Goal: Task Accomplishment & Management: Manage account settings

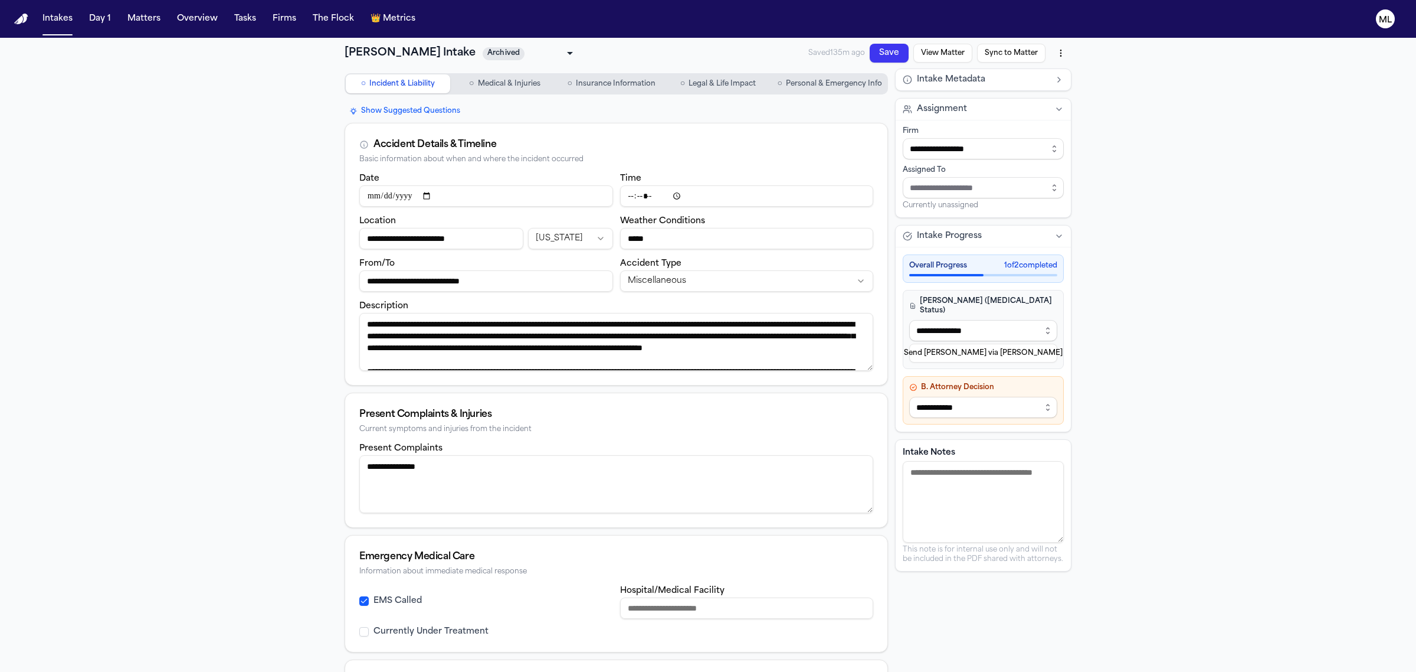
select select "**********"
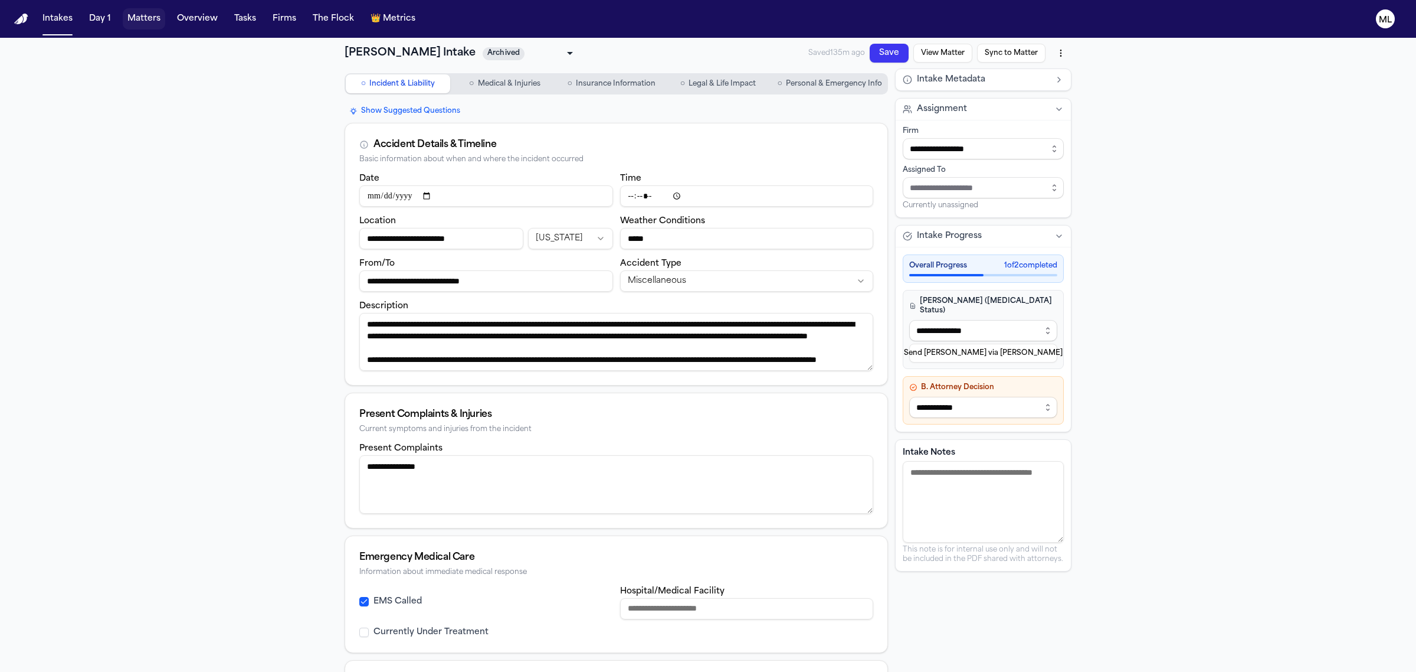
click at [148, 15] on button "Matters" at bounding box center [144, 18] width 42 height 21
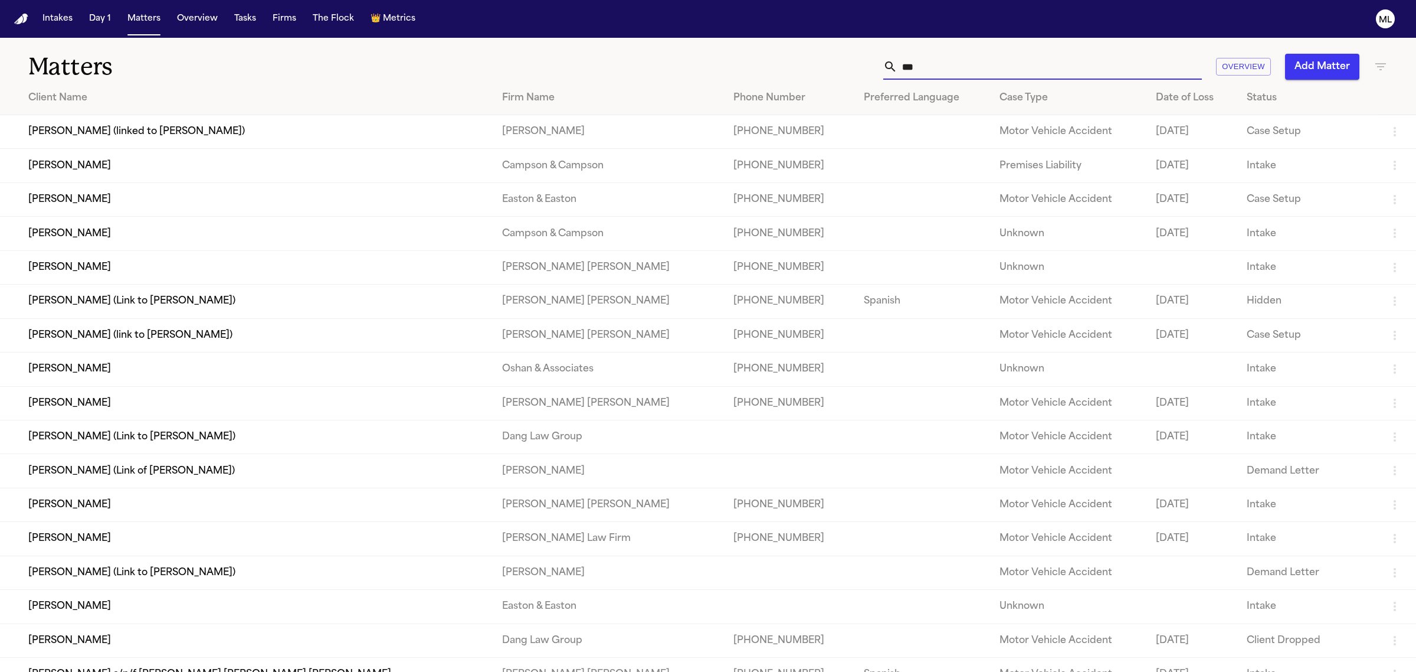
drag, startPoint x: 935, startPoint y: 67, endPoint x: 845, endPoint y: 73, distance: 90.5
click at [845, 73] on div "*** Overview Add Matter" at bounding box center [912, 67] width 952 height 26
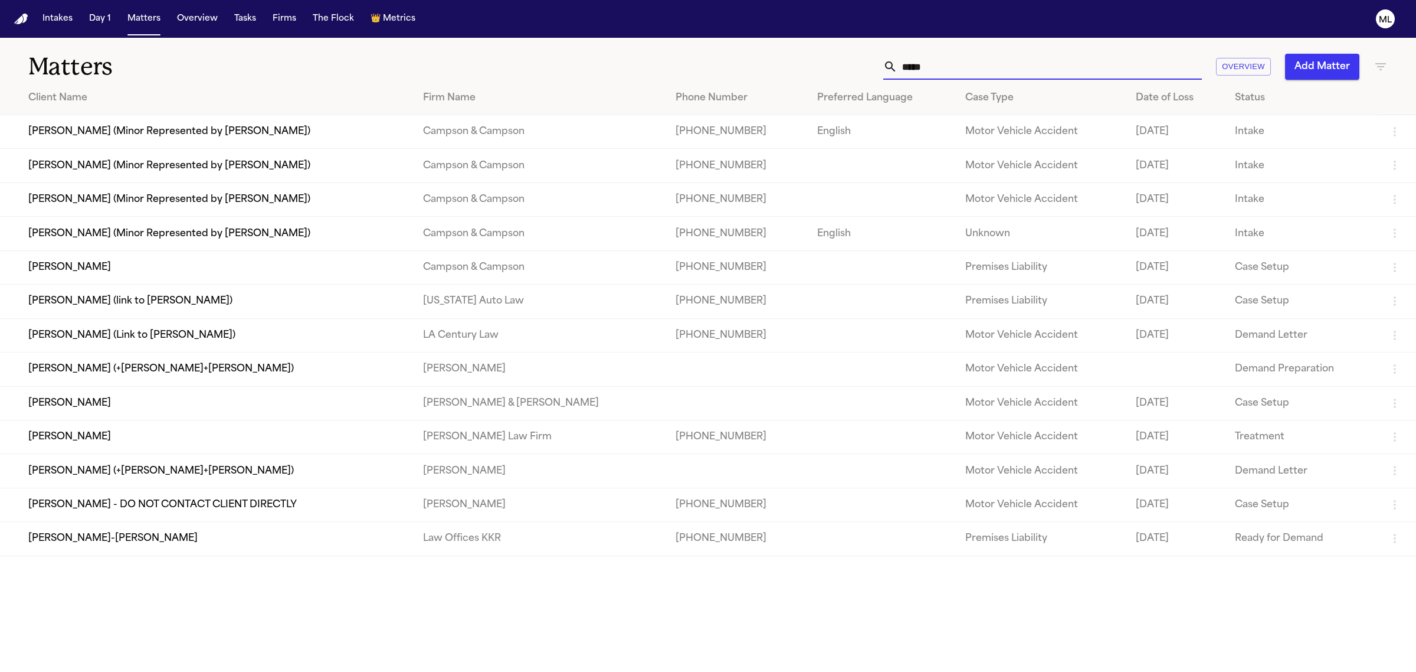
type input "*****"
click at [184, 441] on td "[PERSON_NAME]" at bounding box center [207, 437] width 414 height 34
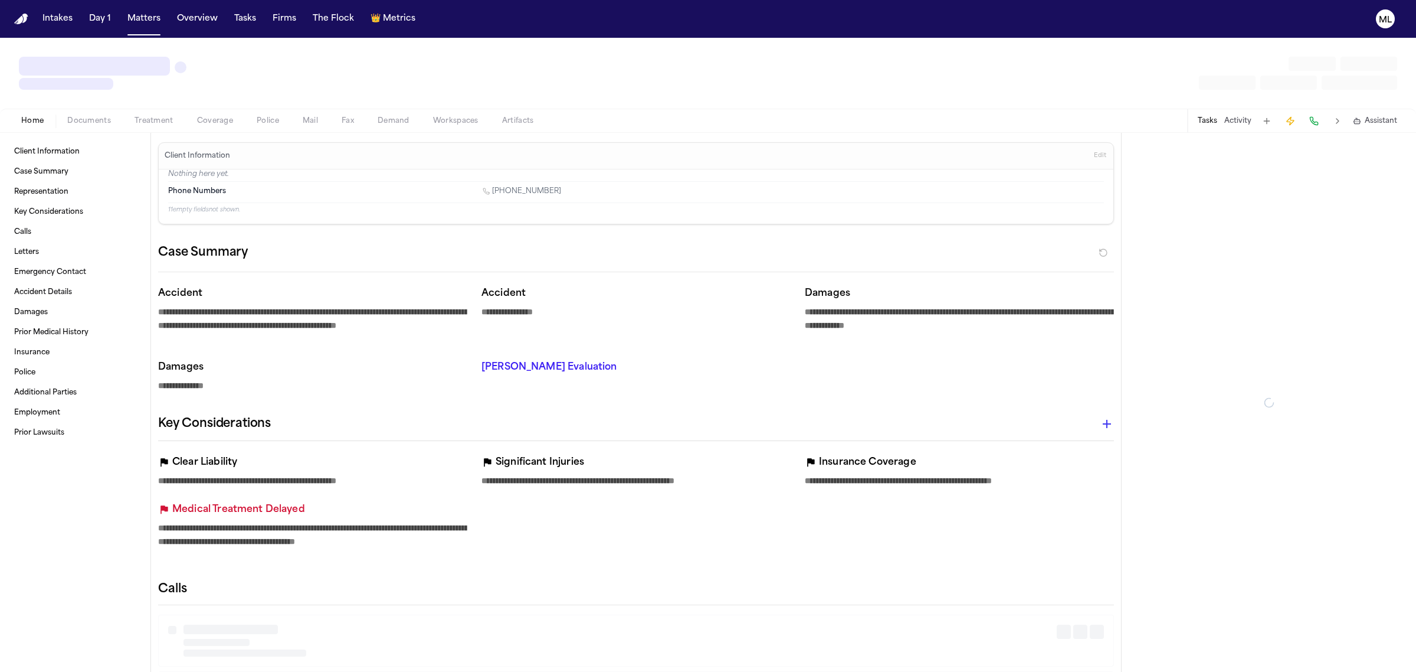
type textarea "*"
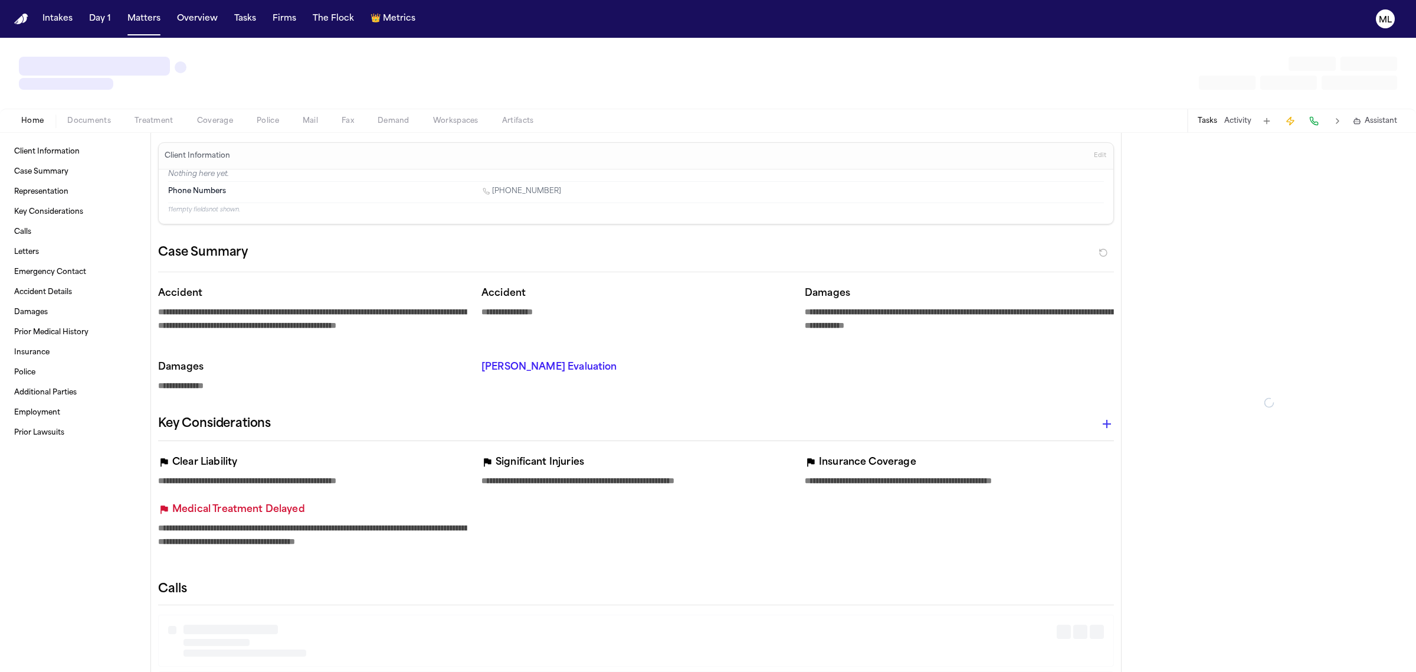
type textarea "*"
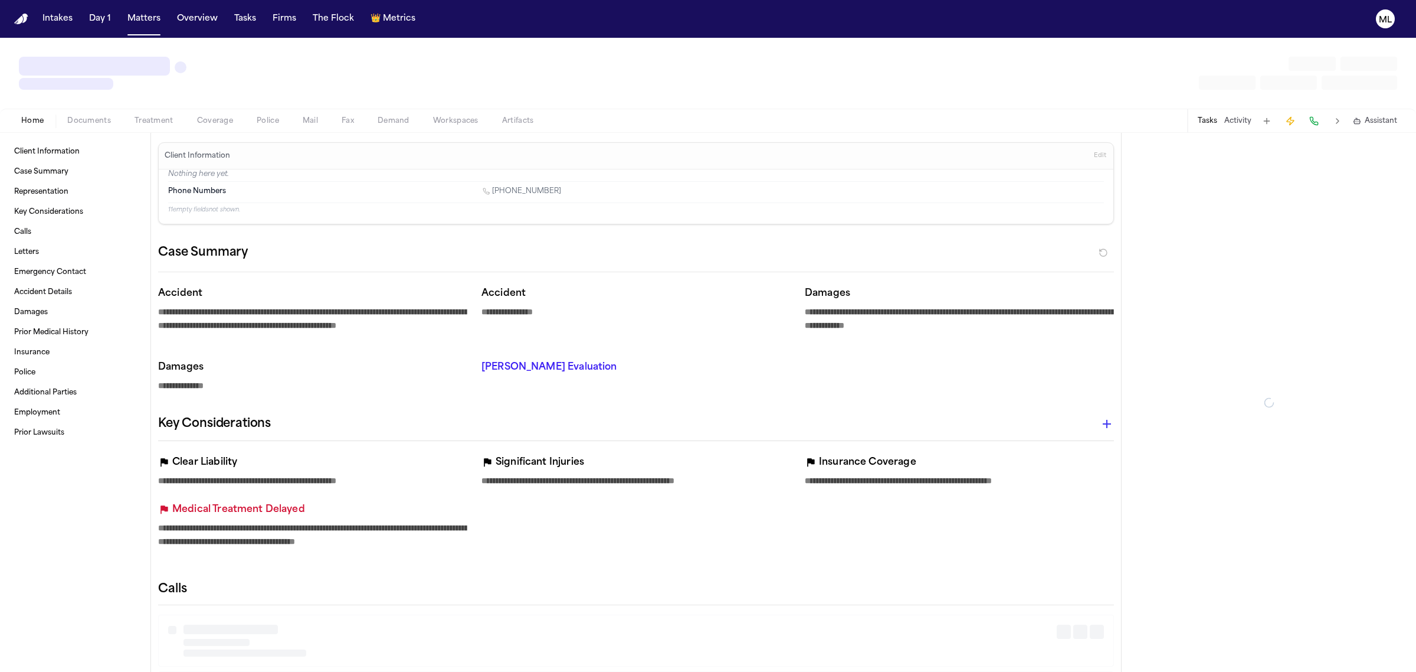
type textarea "*"
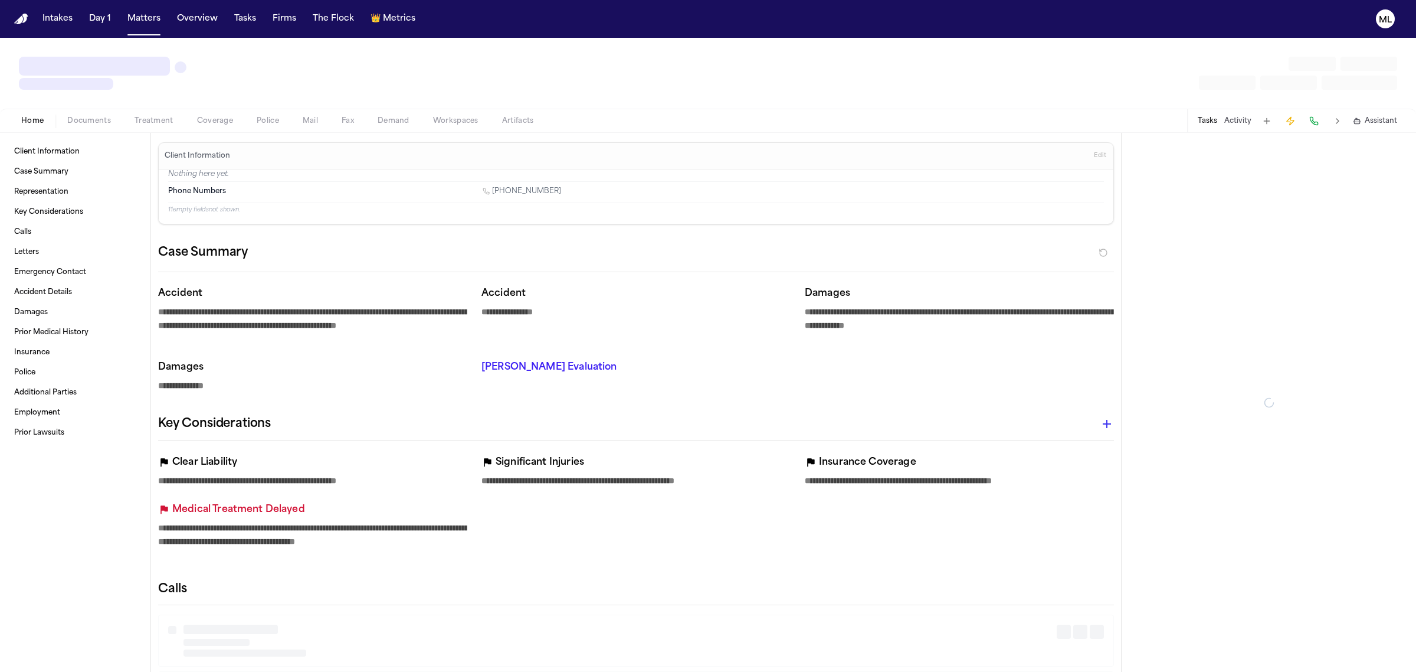
type textarea "*"
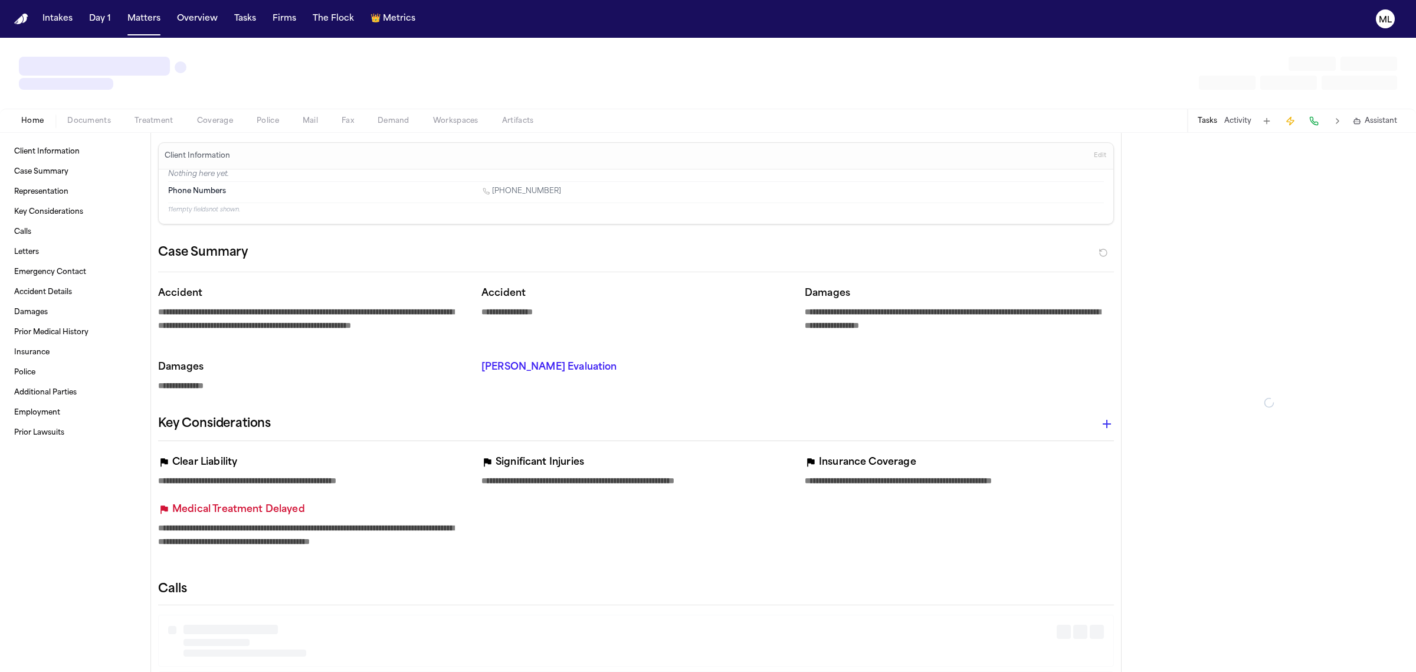
type textarea "*"
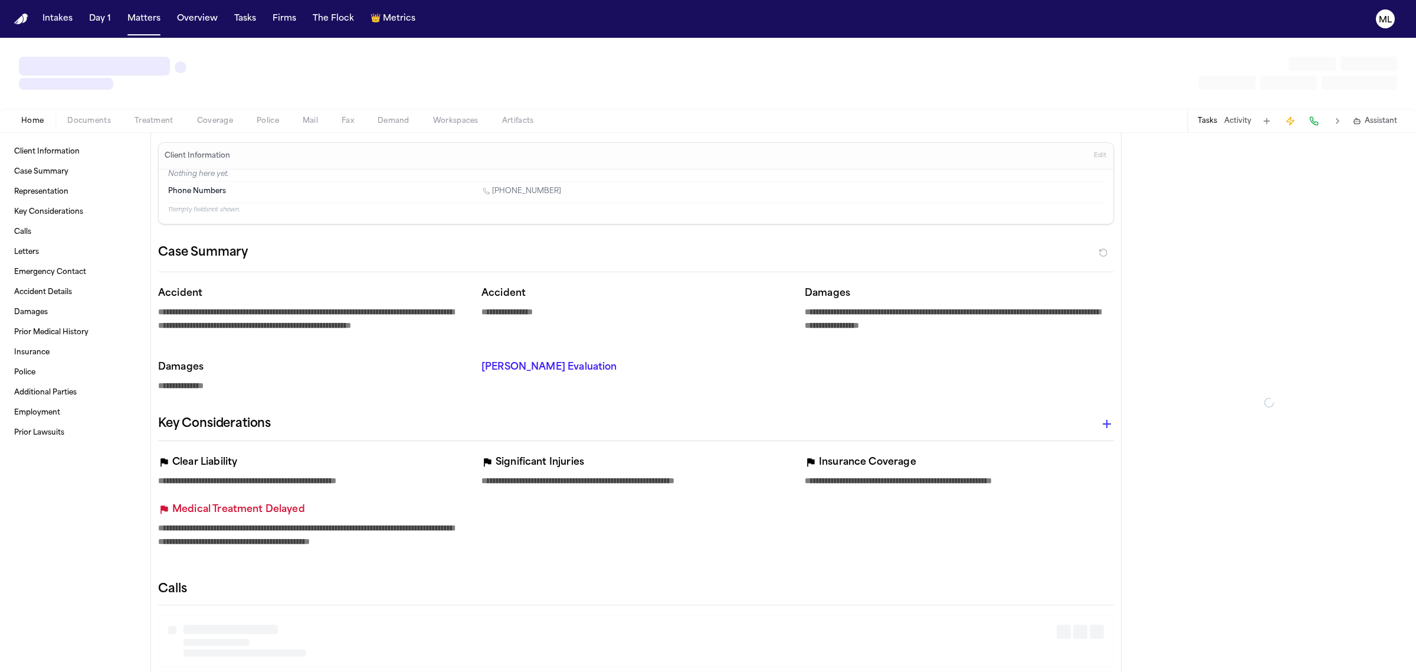
type textarea "*"
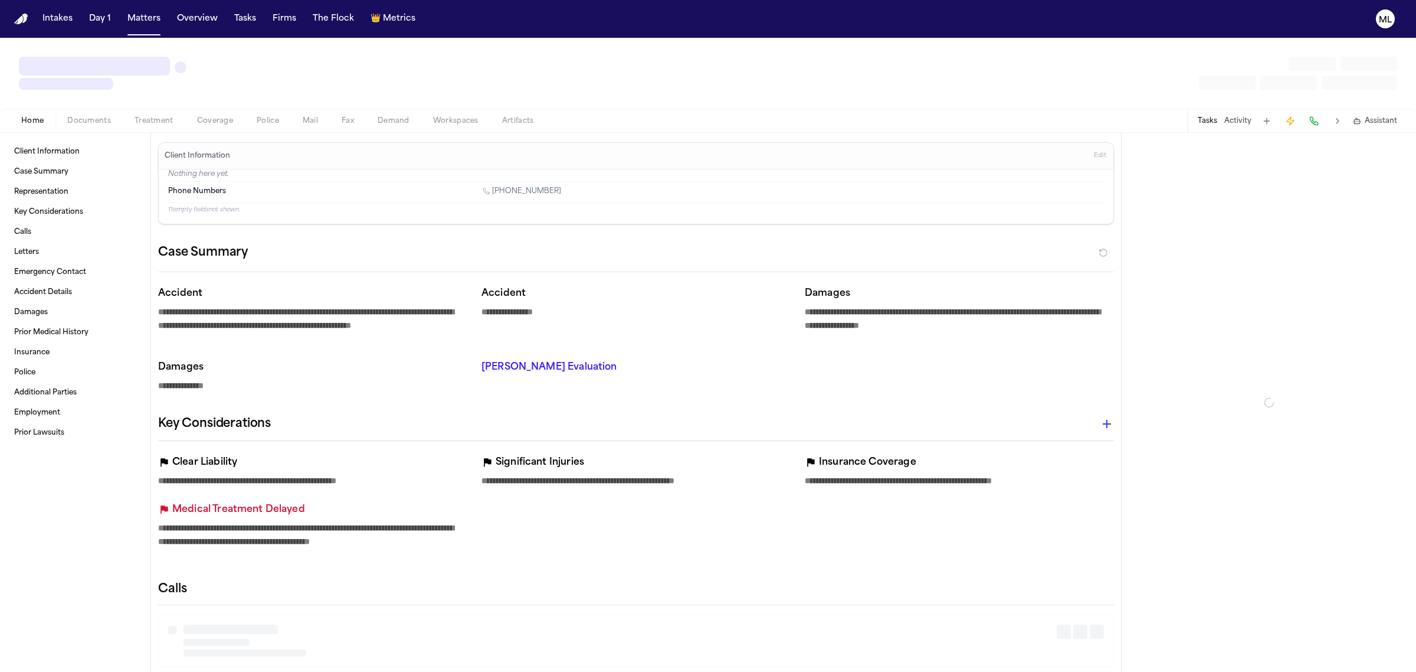
type textarea "*"
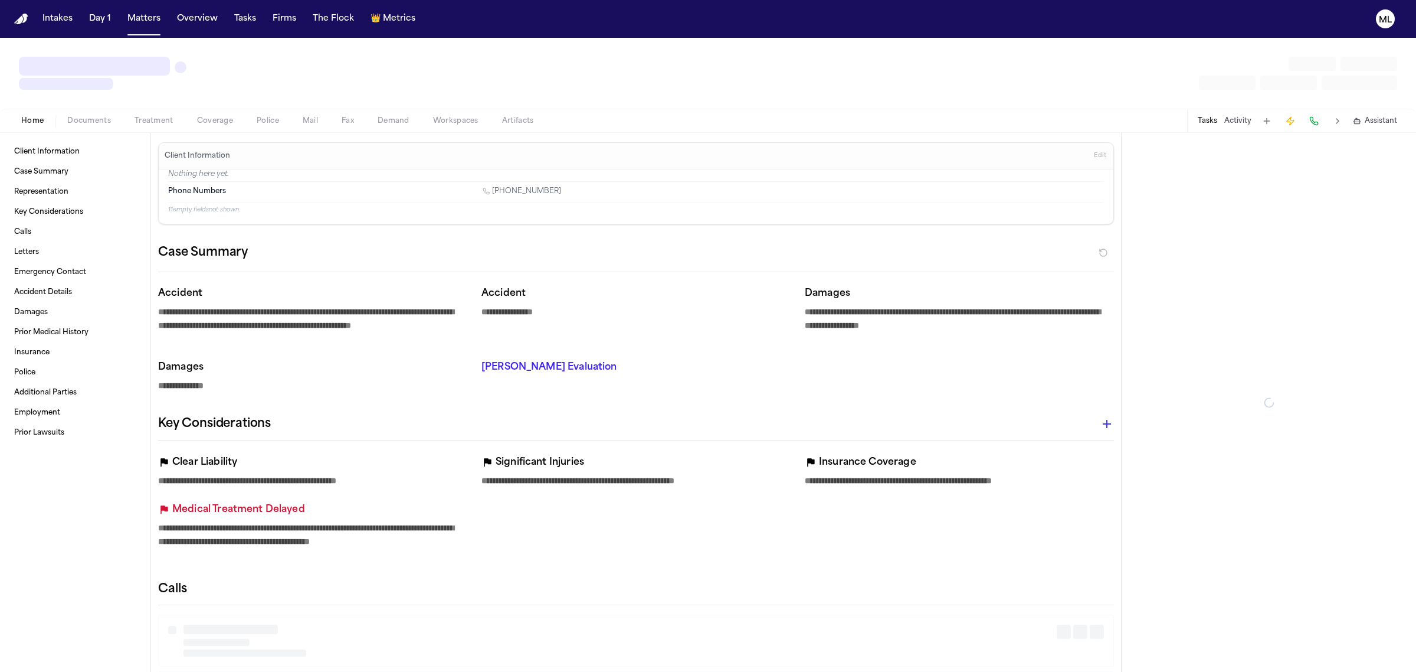
type textarea "*"
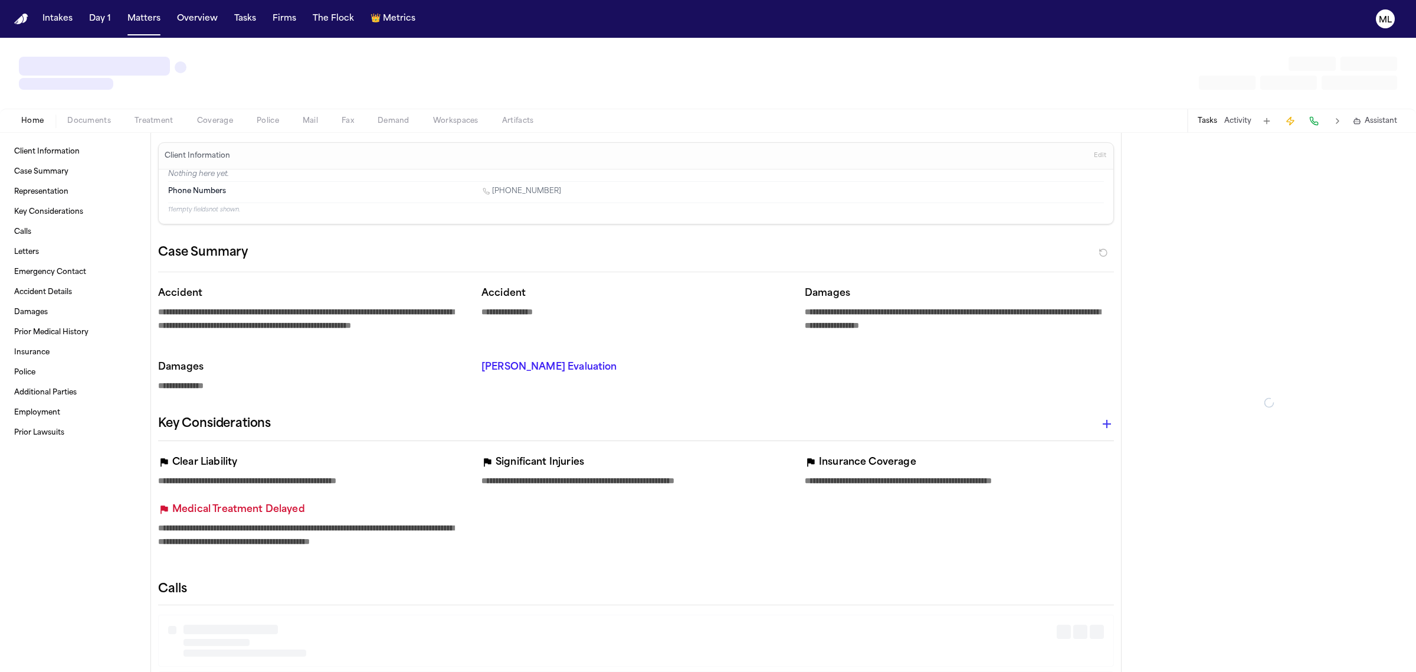
type textarea "*"
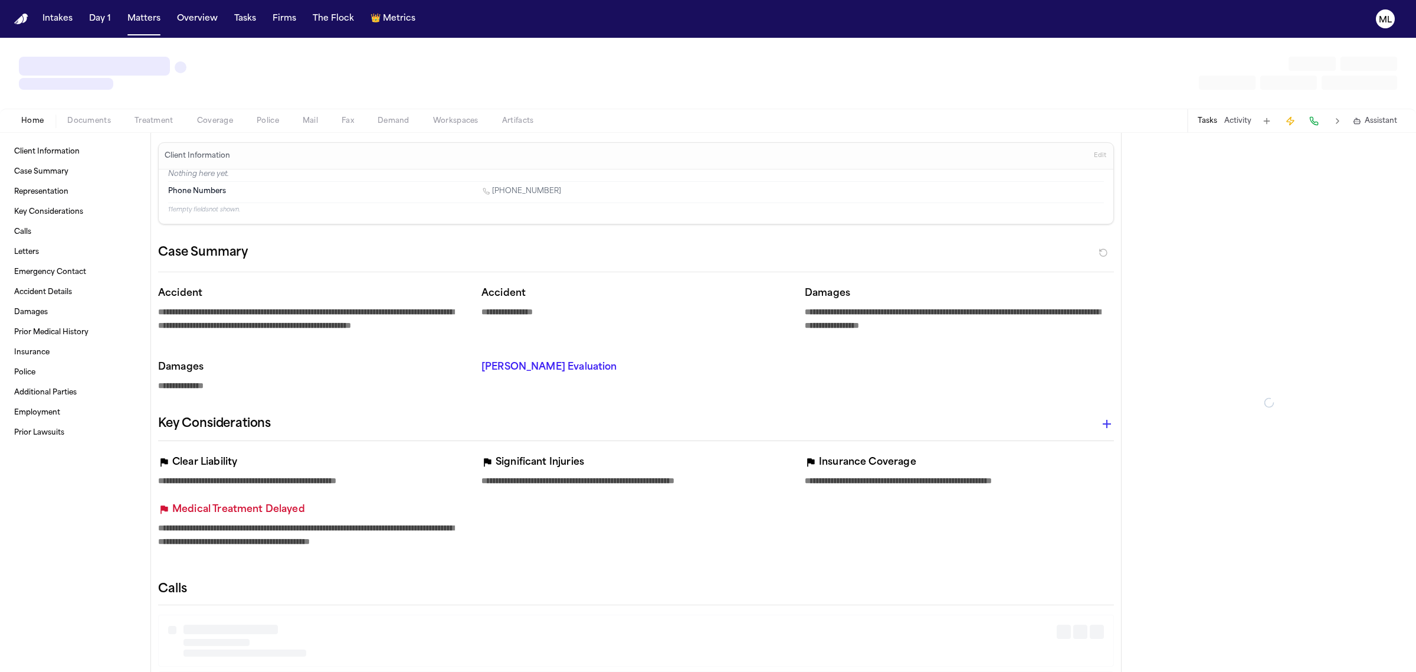
type textarea "*"
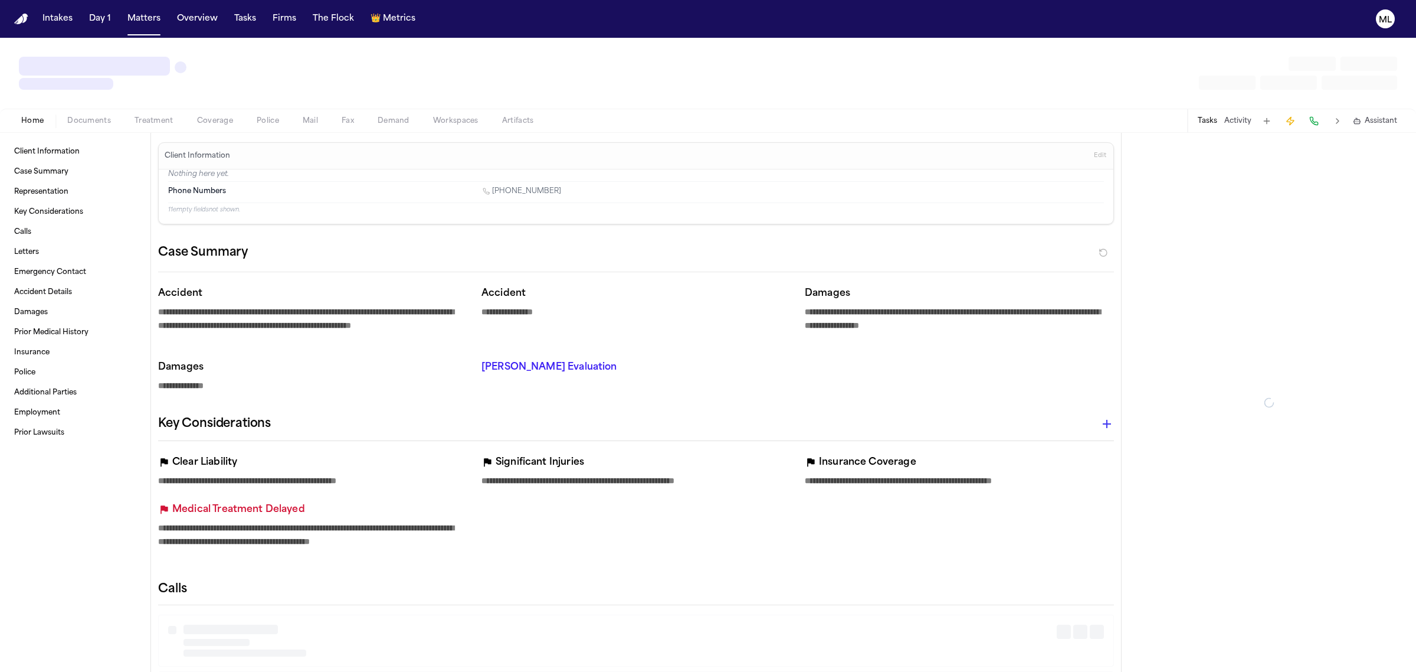
type textarea "*"
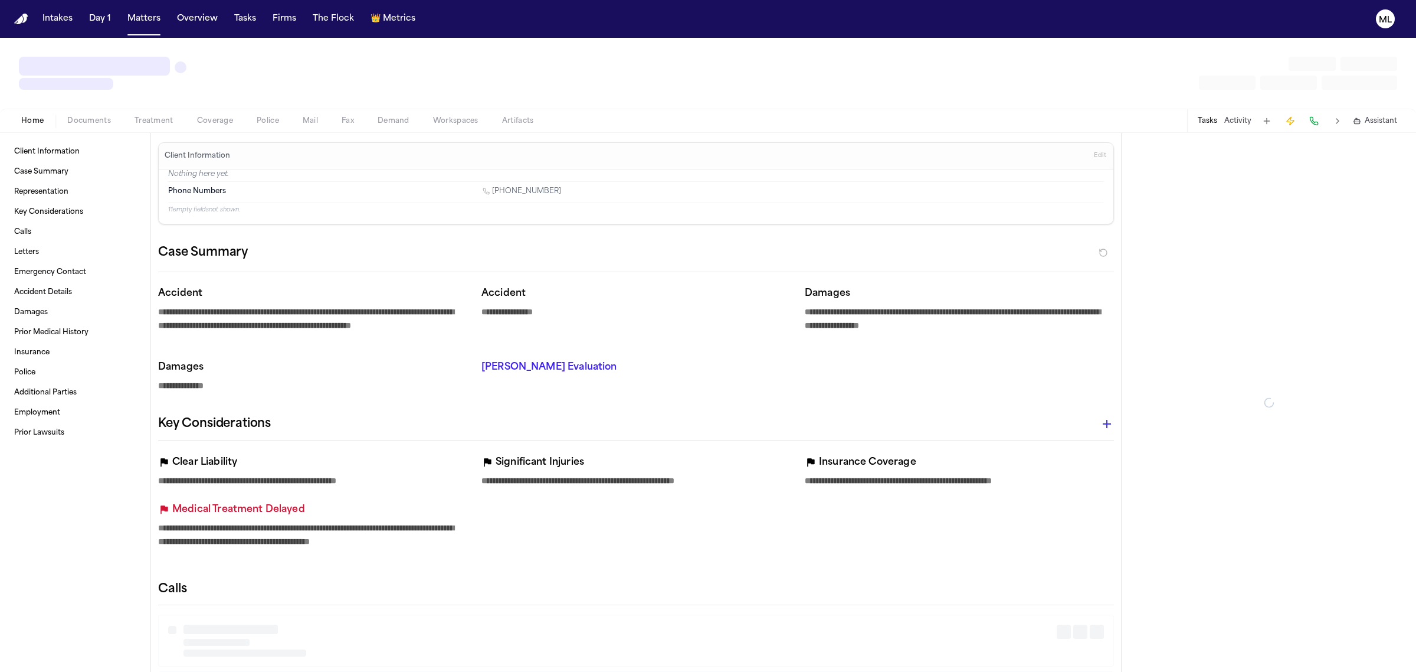
type textarea "*"
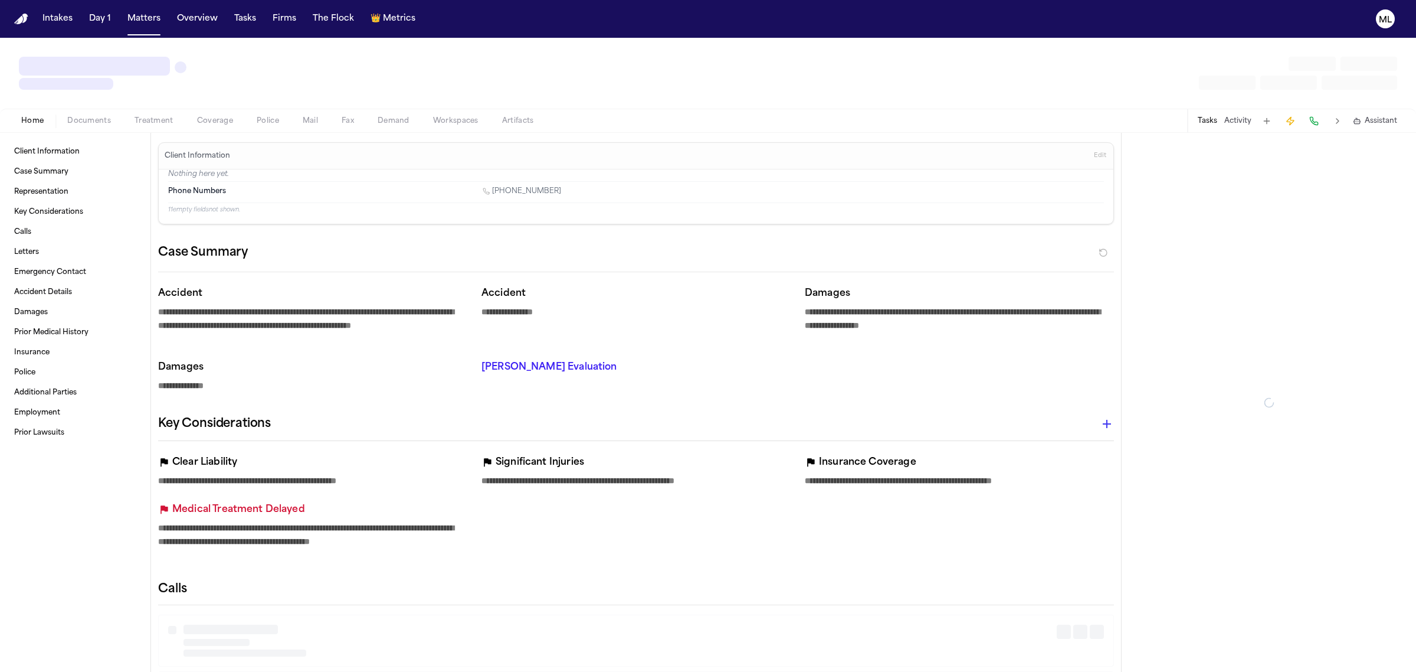
type textarea "*"
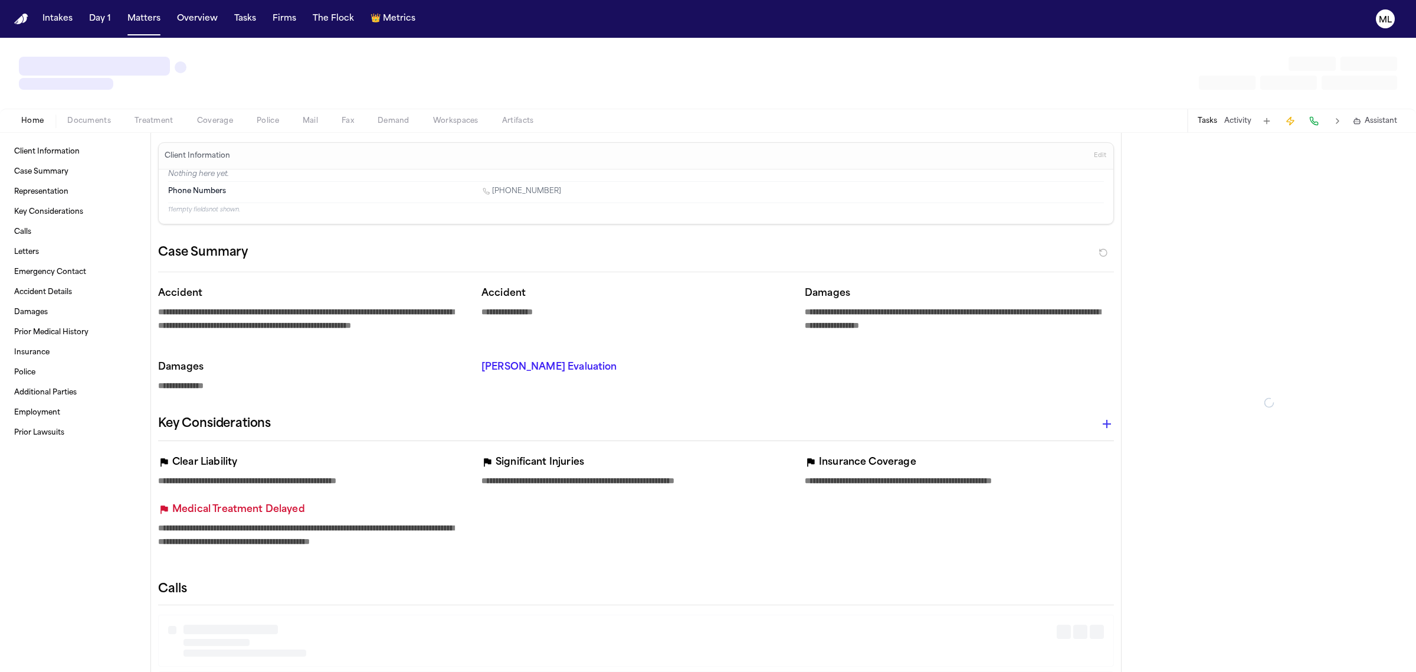
type textarea "*"
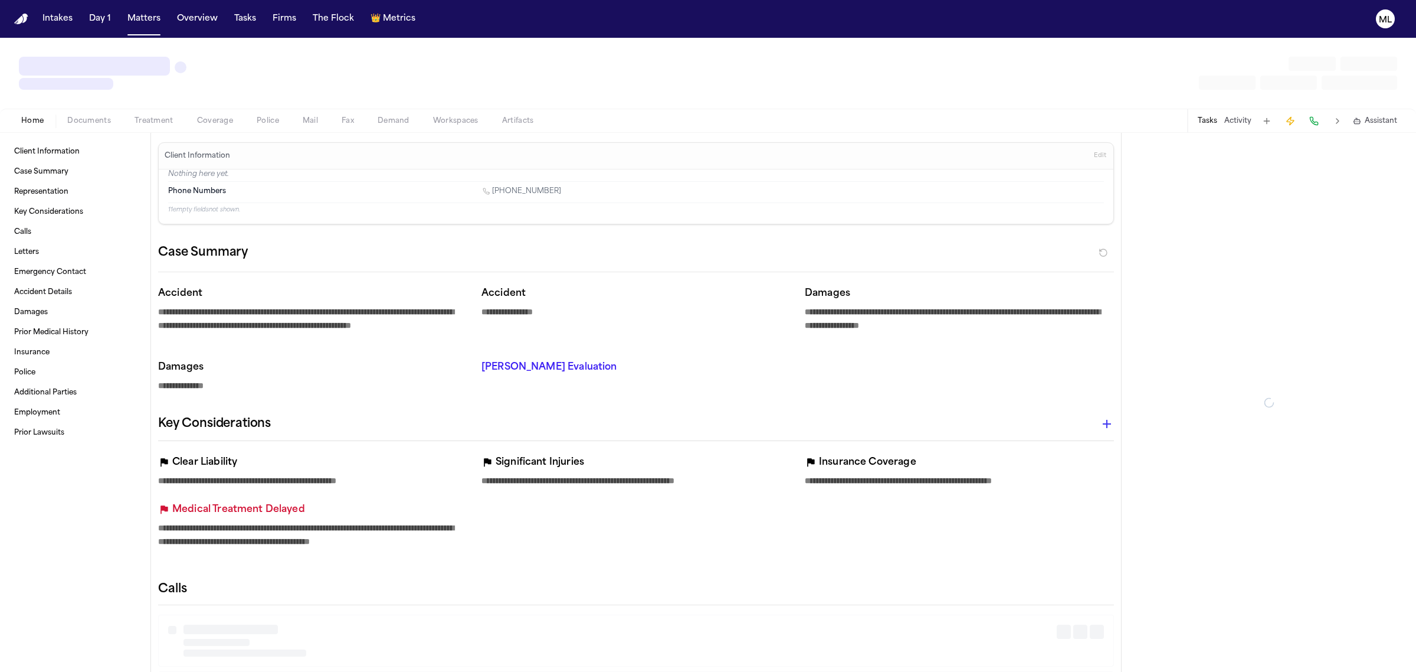
type textarea "*"
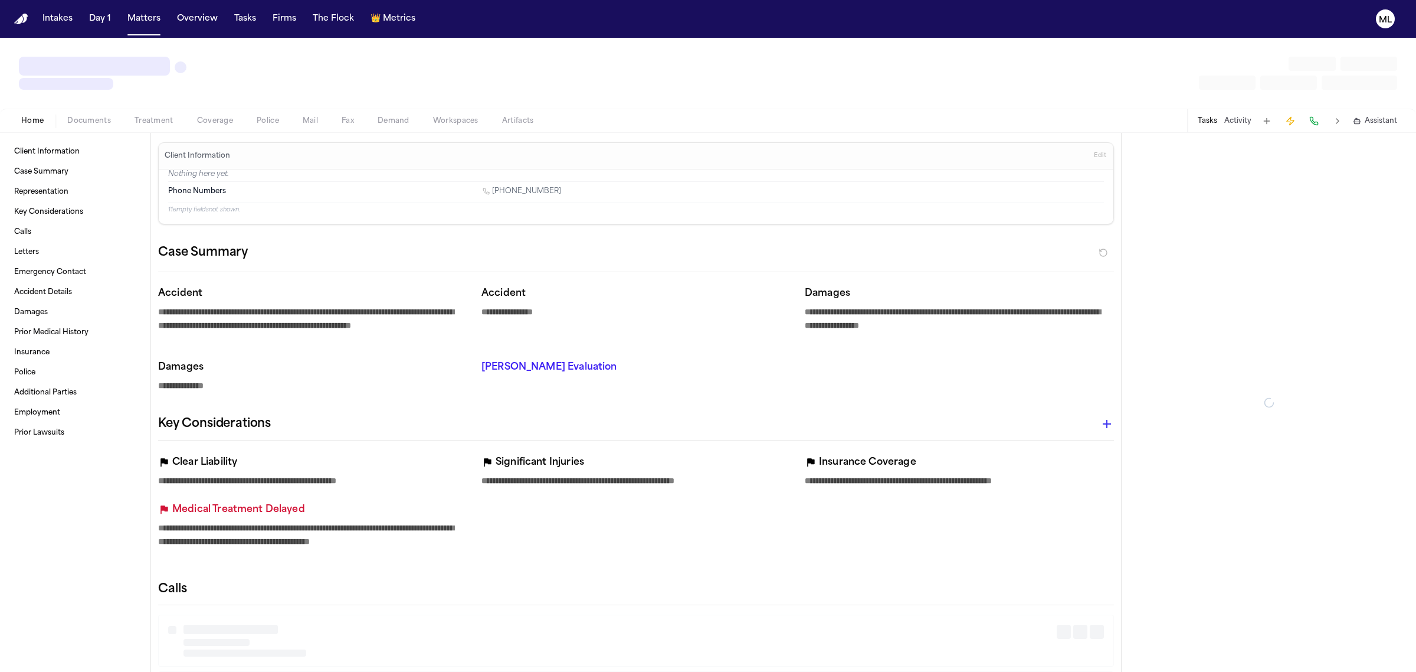
type textarea "*"
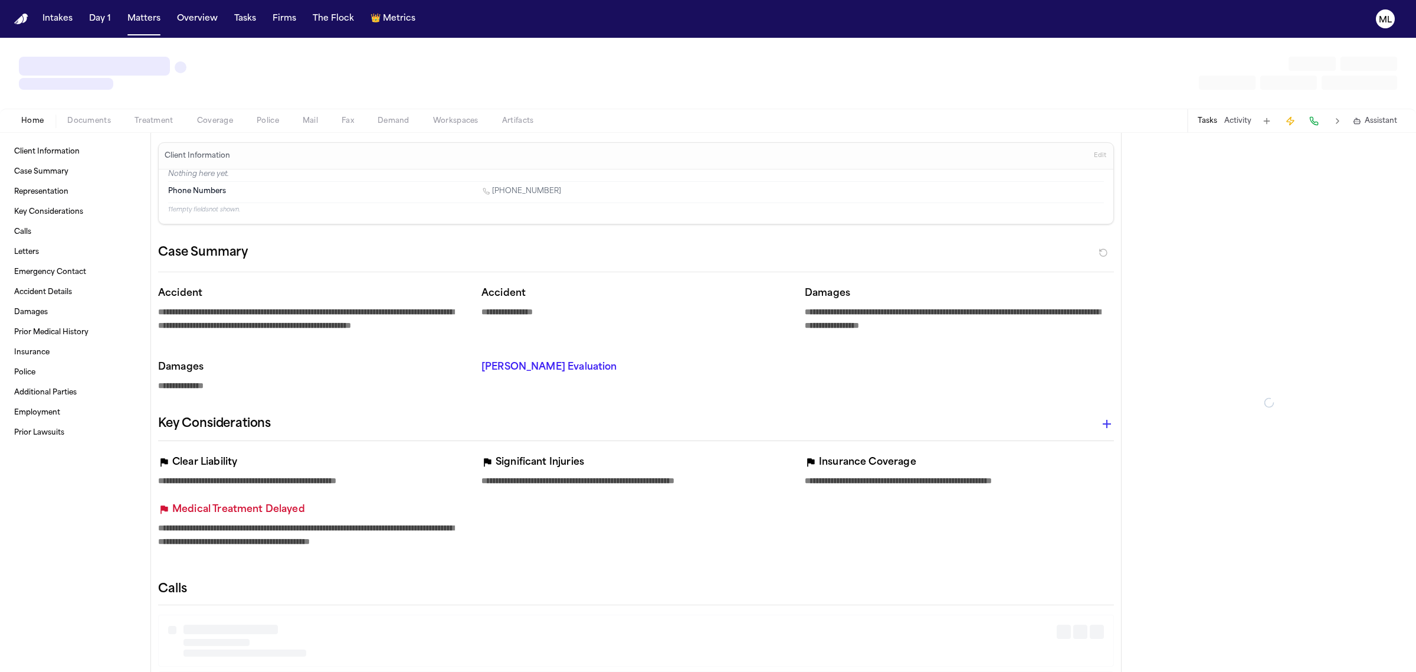
type textarea "*"
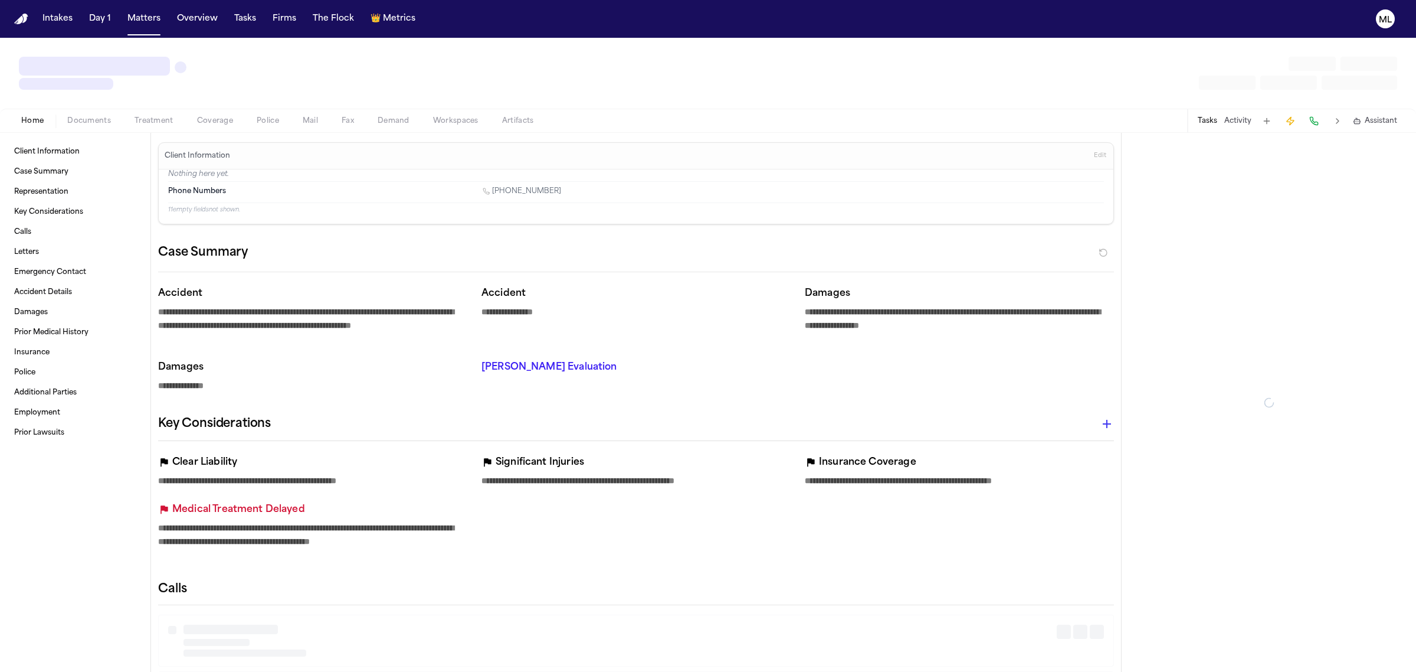
type textarea "*"
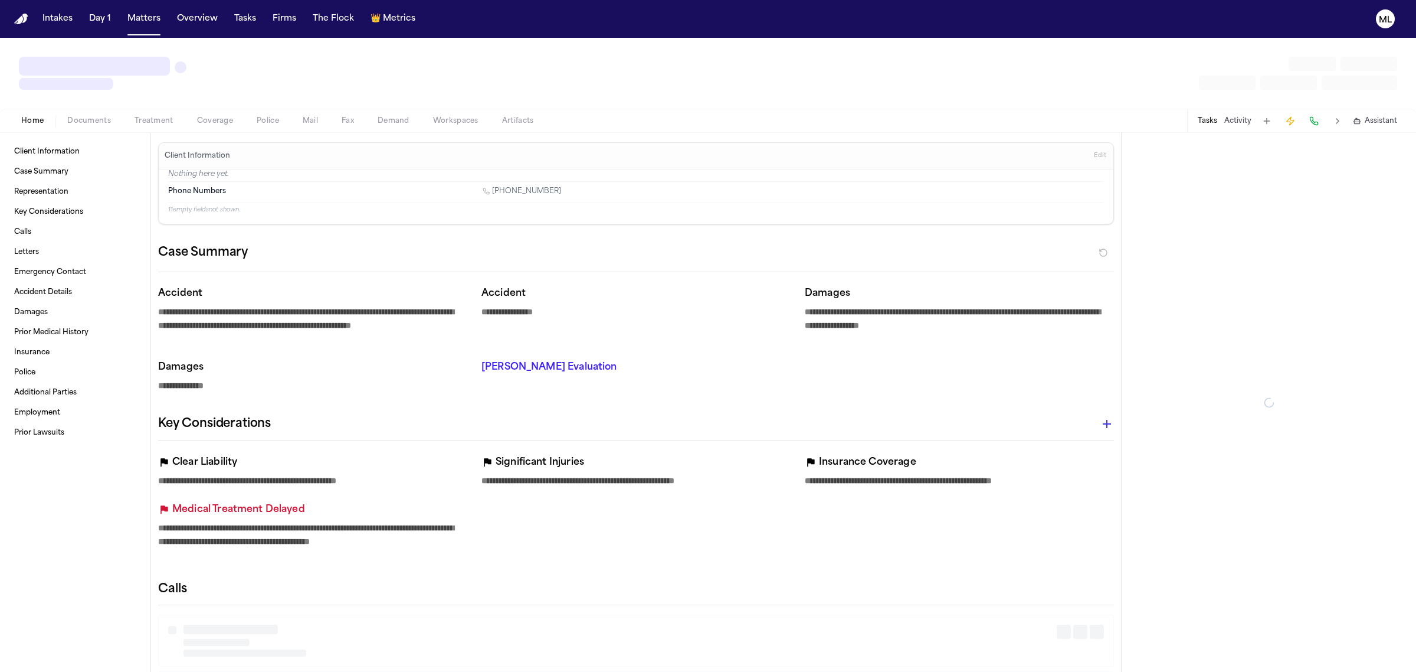
type textarea "*"
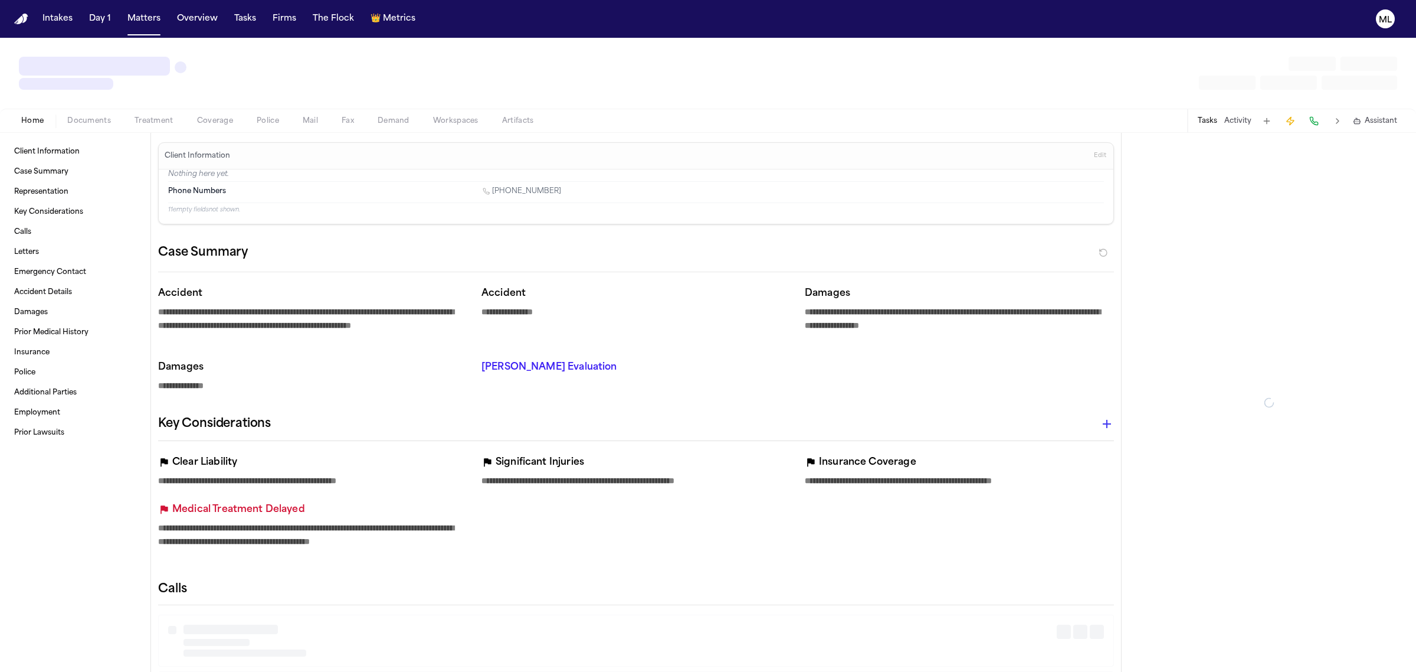
type textarea "*"
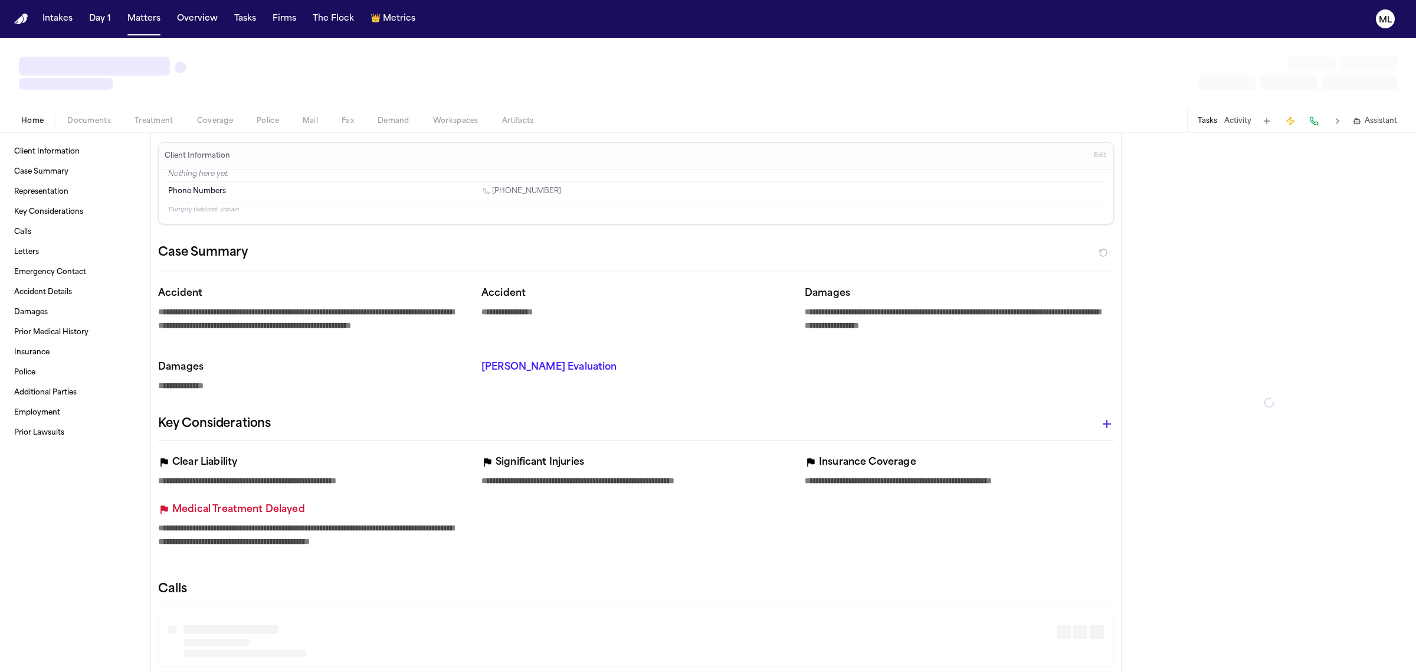
type textarea "*"
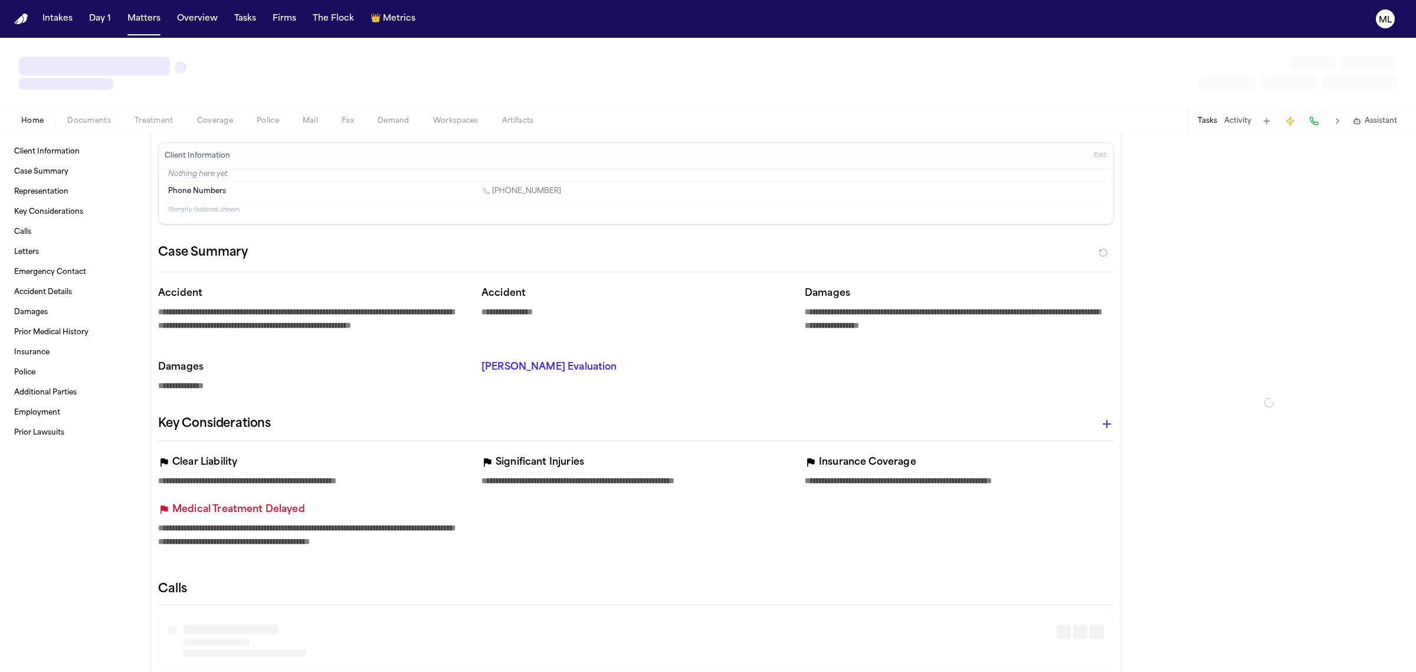
type textarea "*"
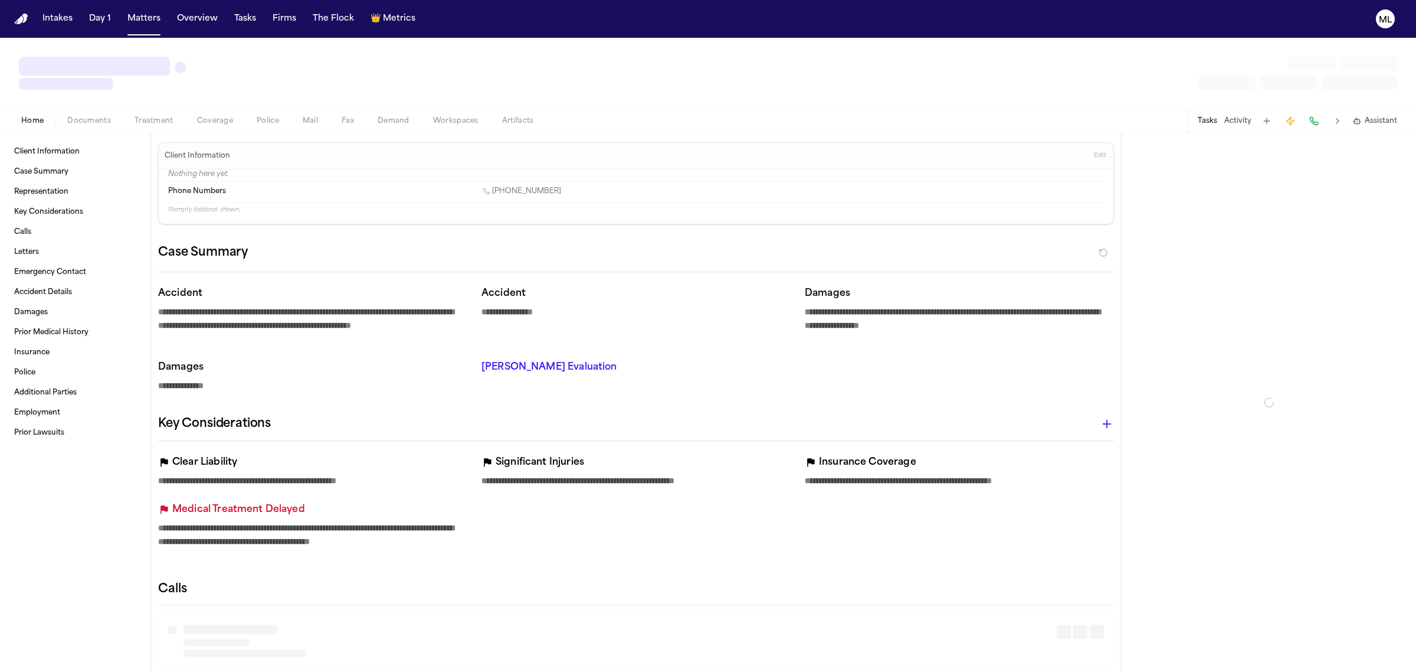
type textarea "*"
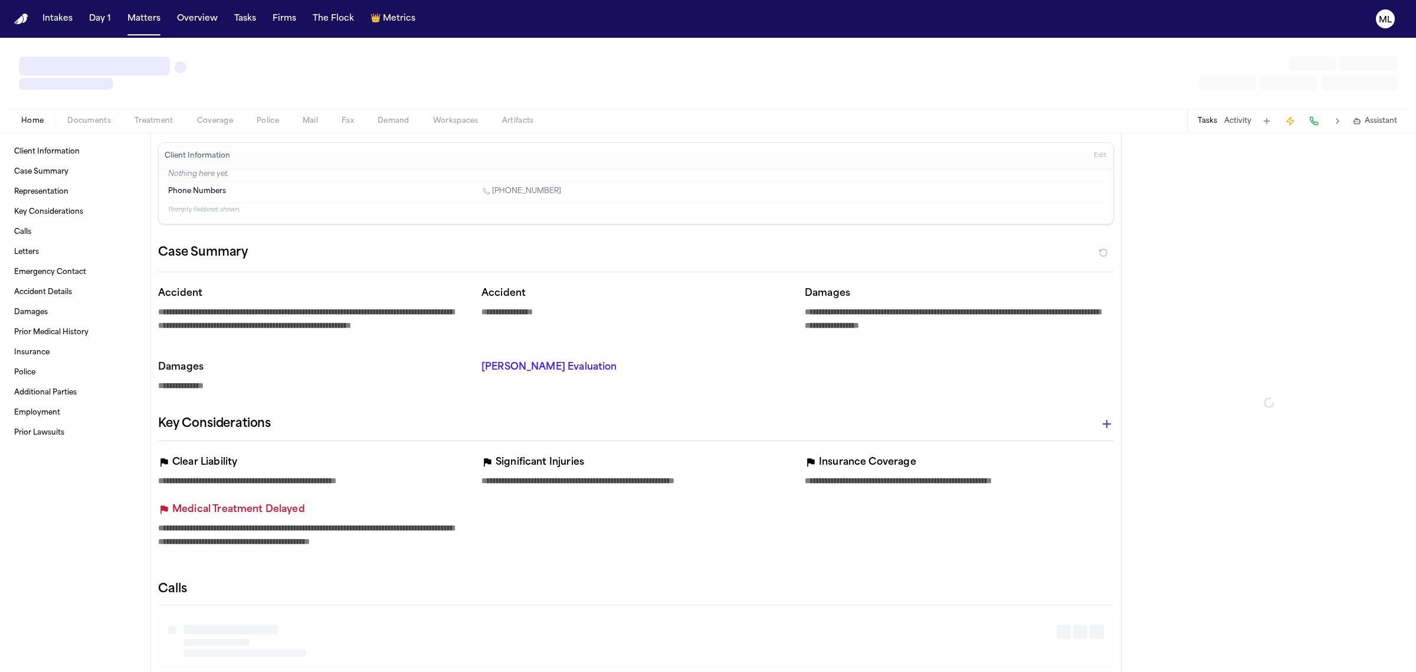
type textarea "*"
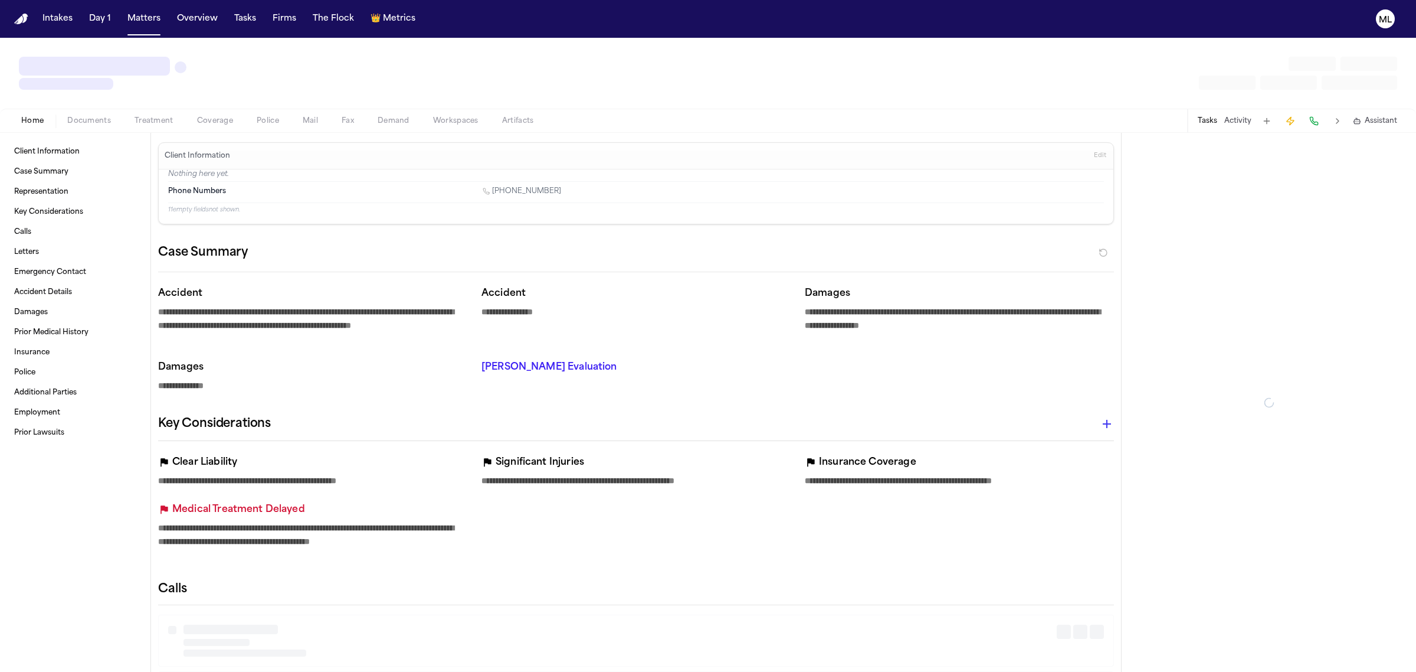
type textarea "*"
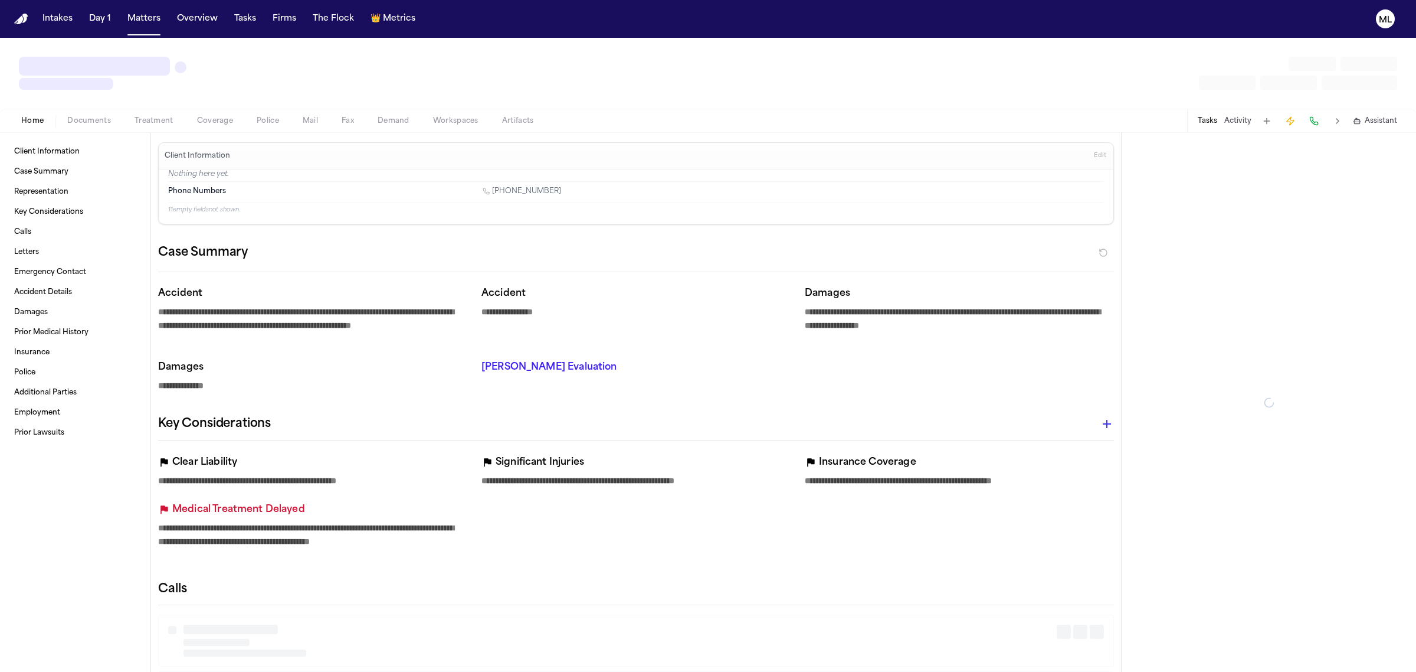
type textarea "*"
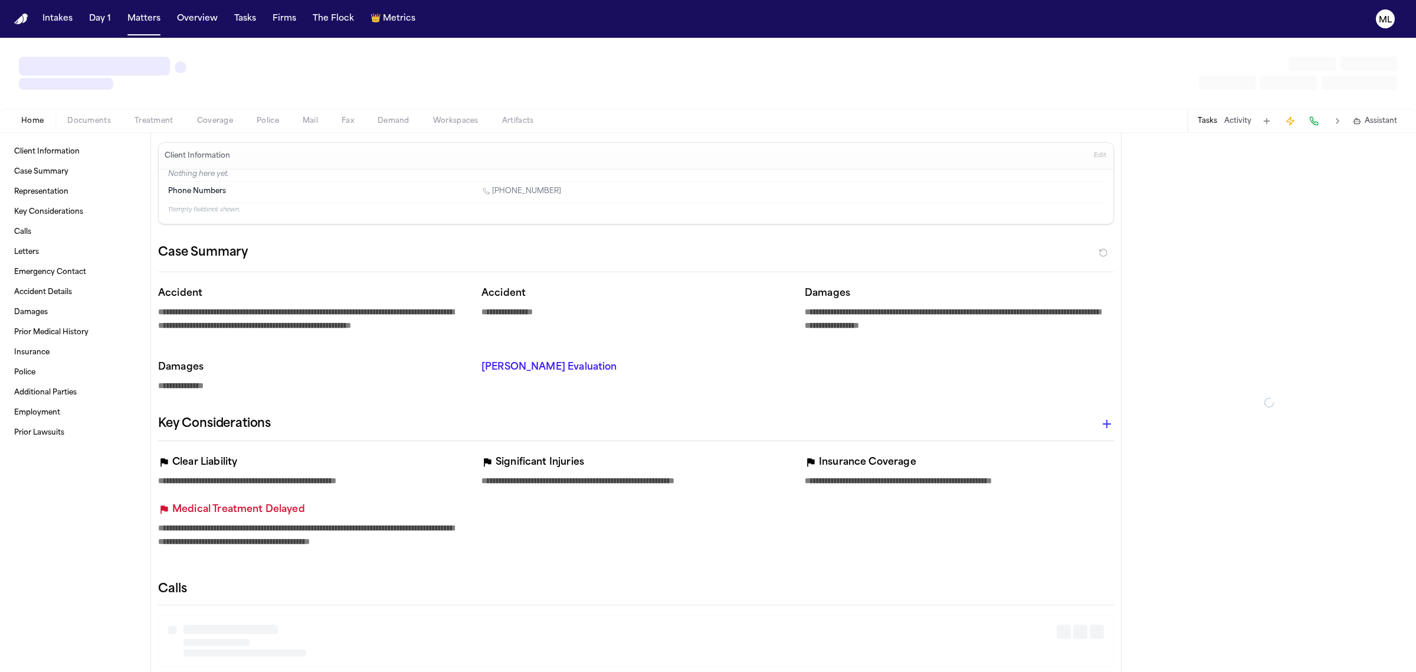
type textarea "*"
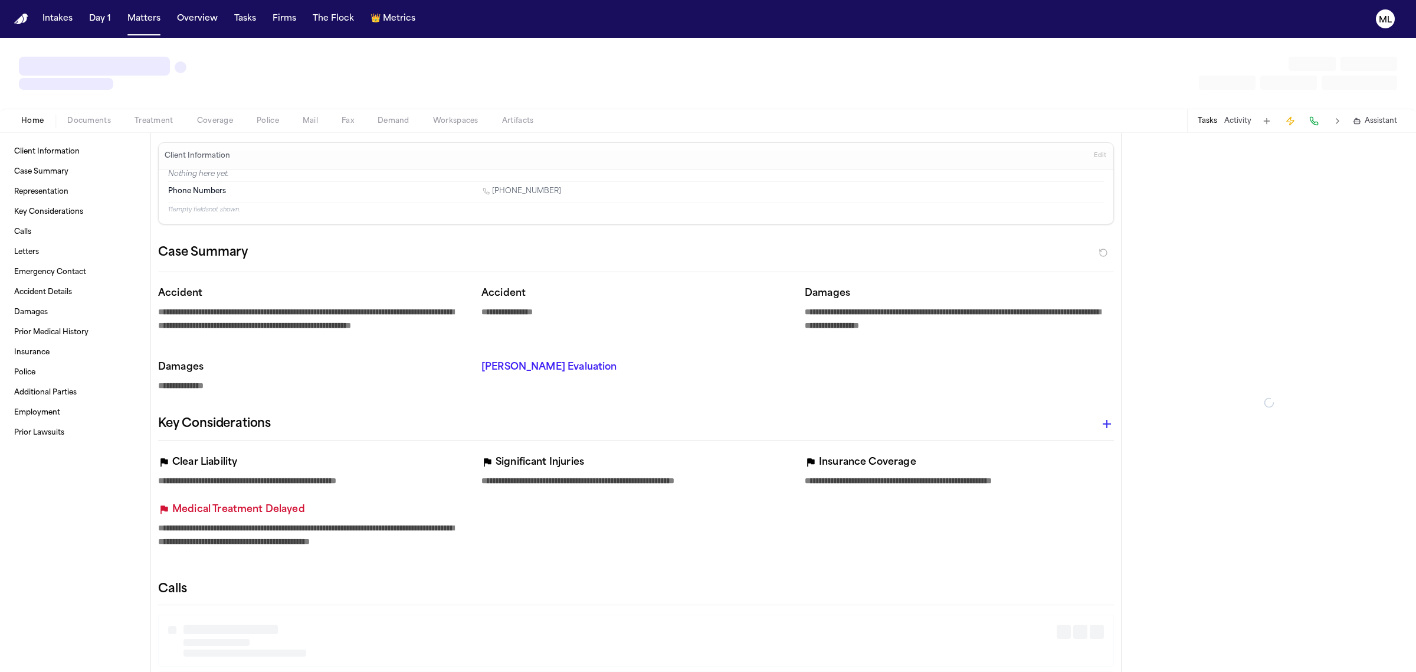
type textarea "*"
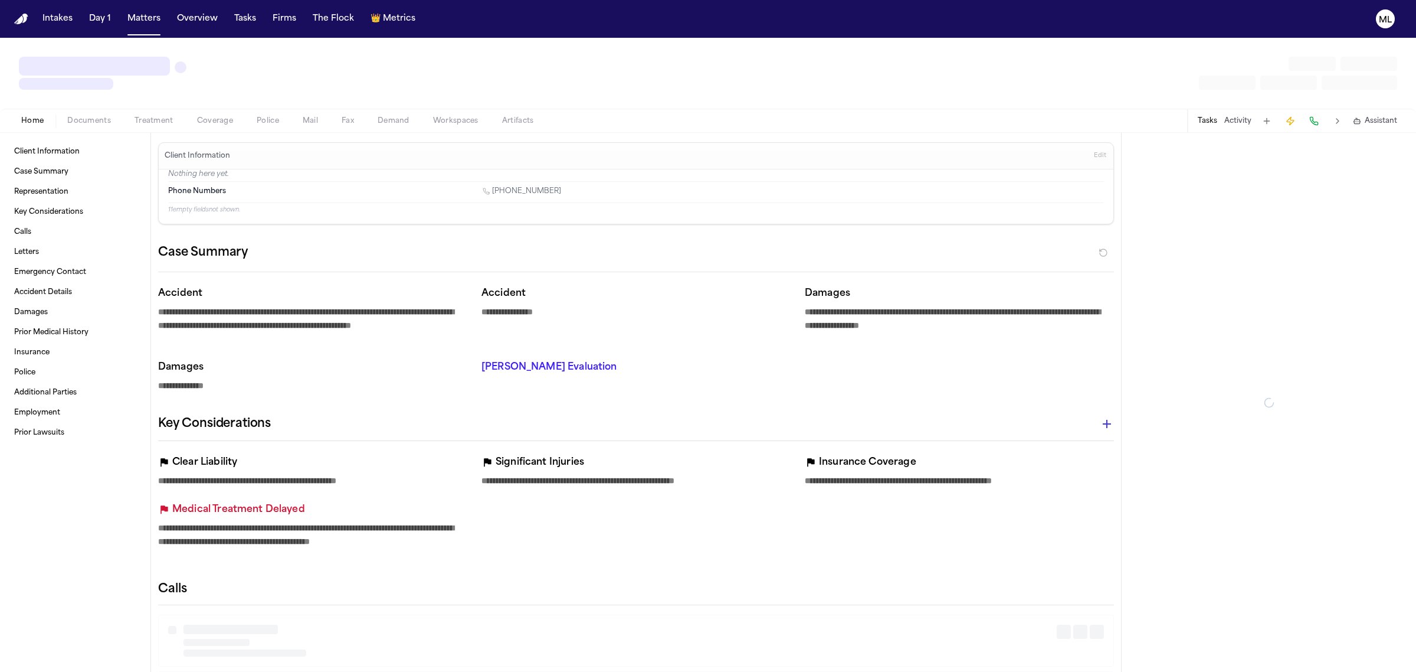
type textarea "*"
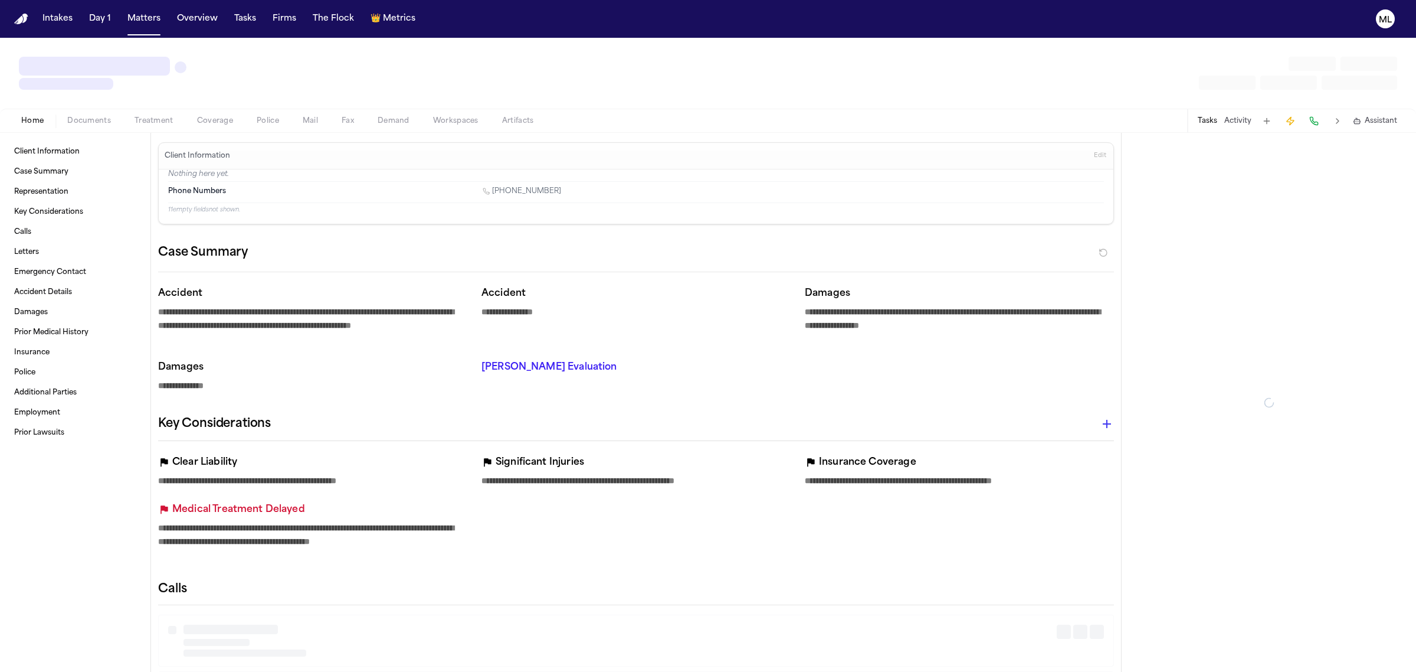
type textarea "*"
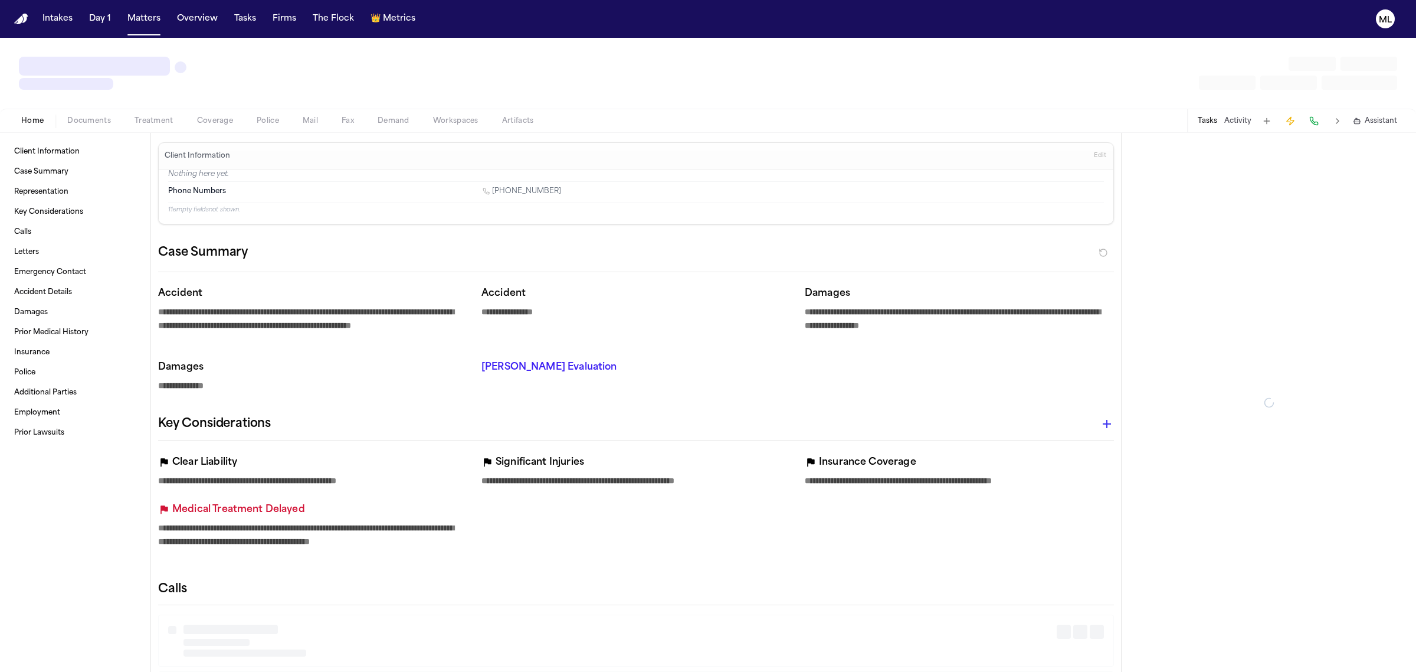
type textarea "*"
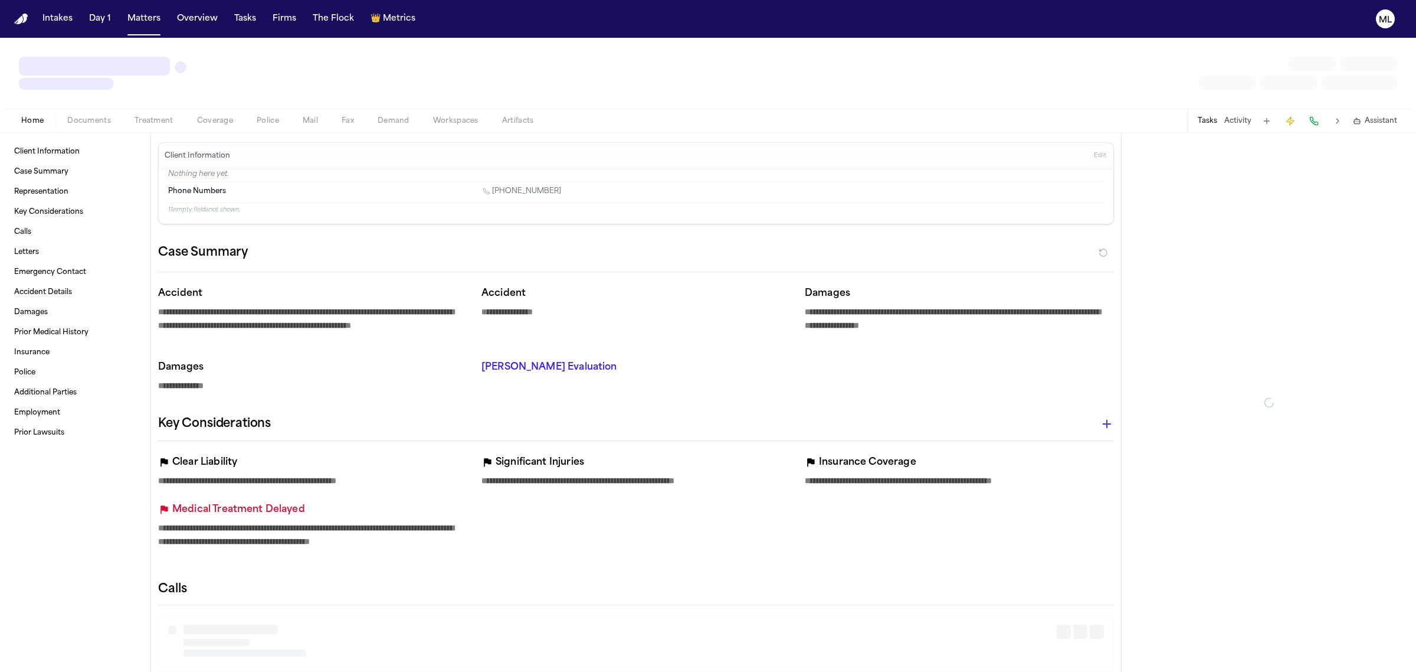
type textarea "*"
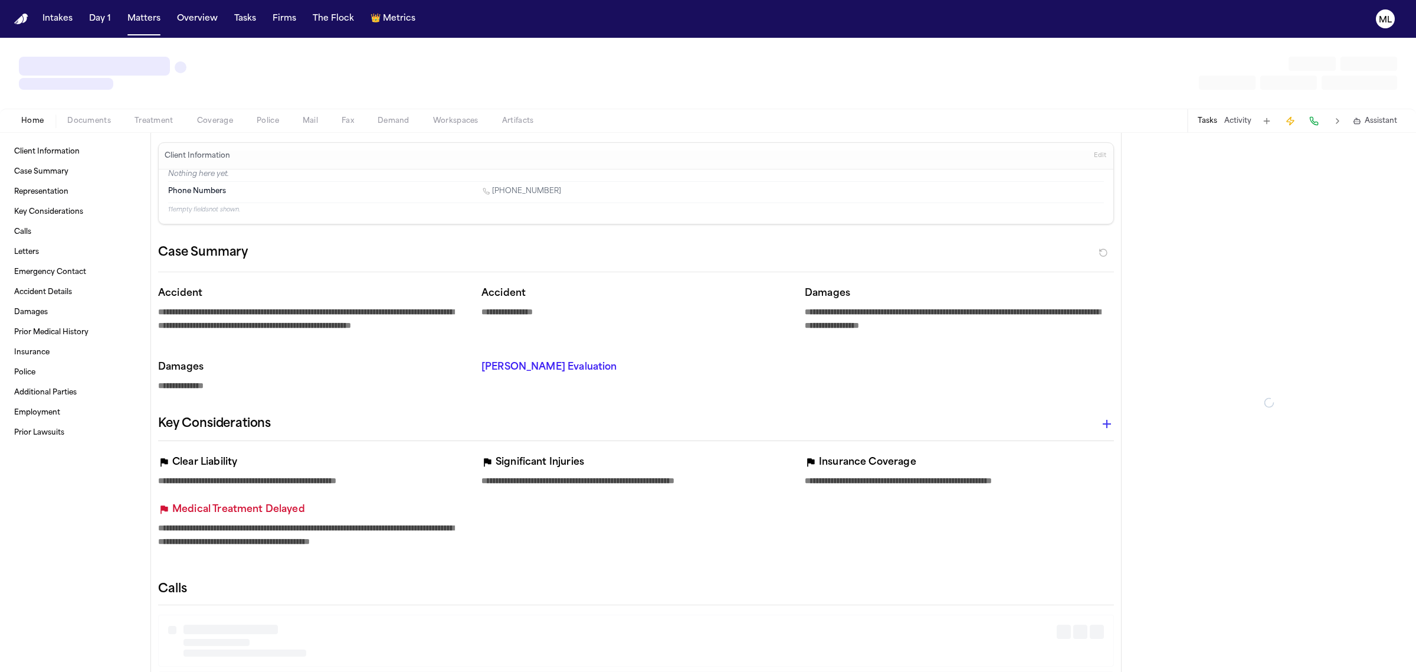
type textarea "*"
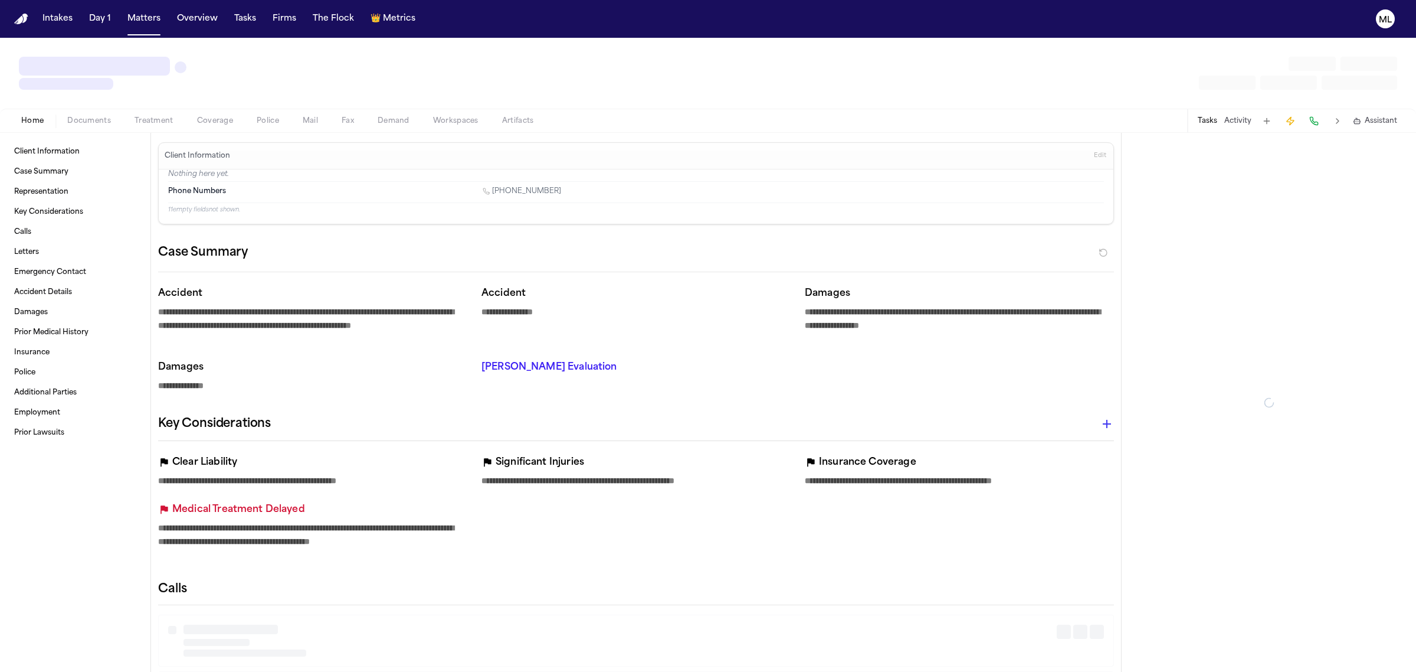
type textarea "*"
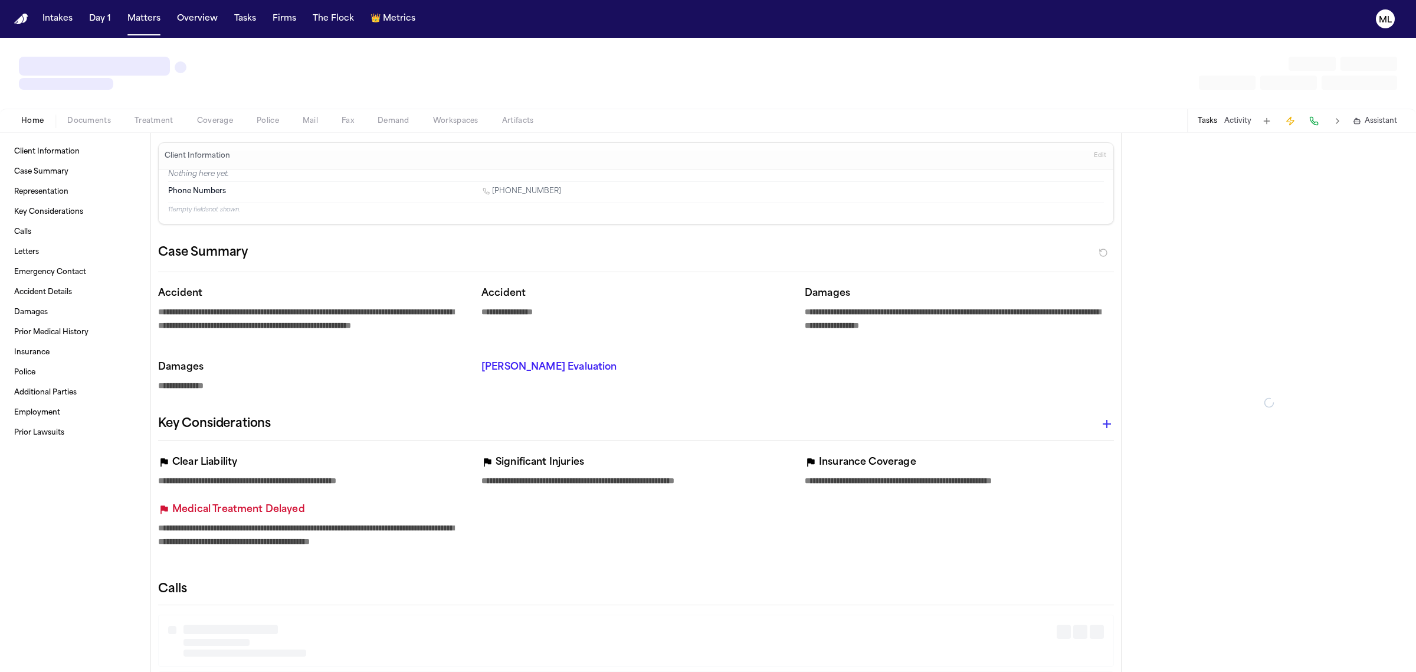
type textarea "*"
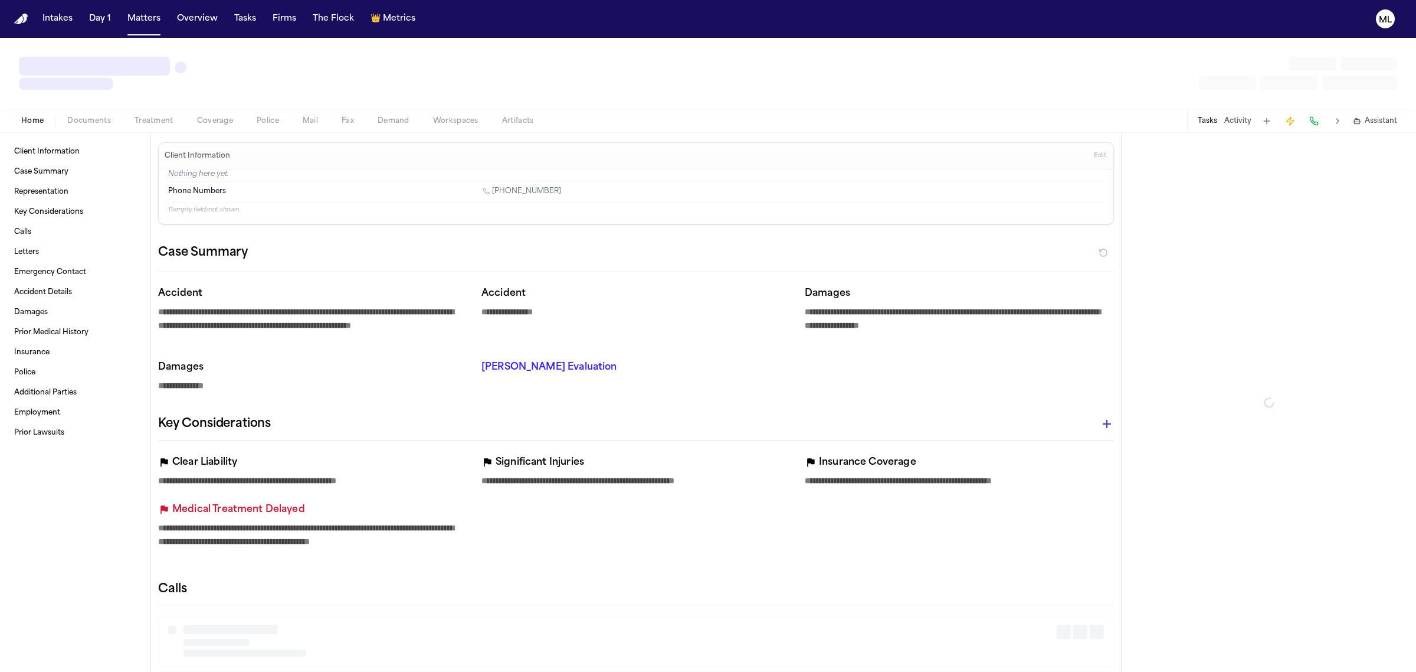
type textarea "*"
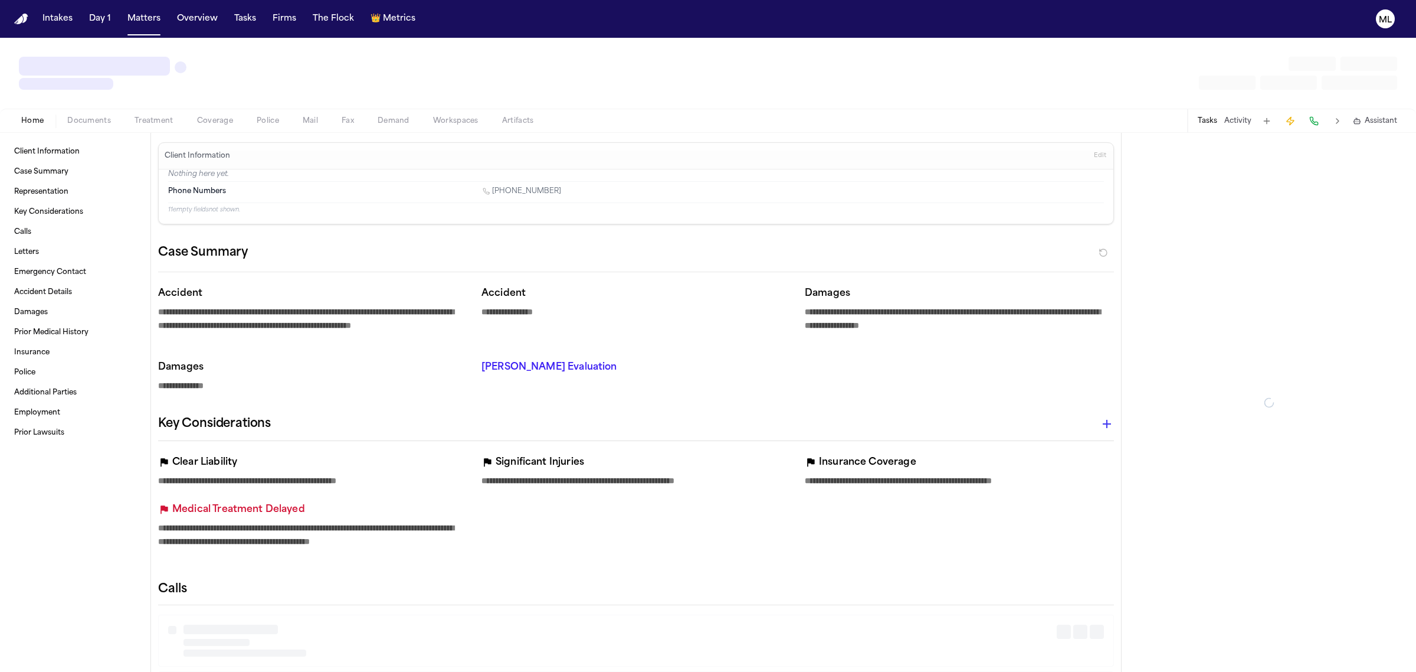
type textarea "*"
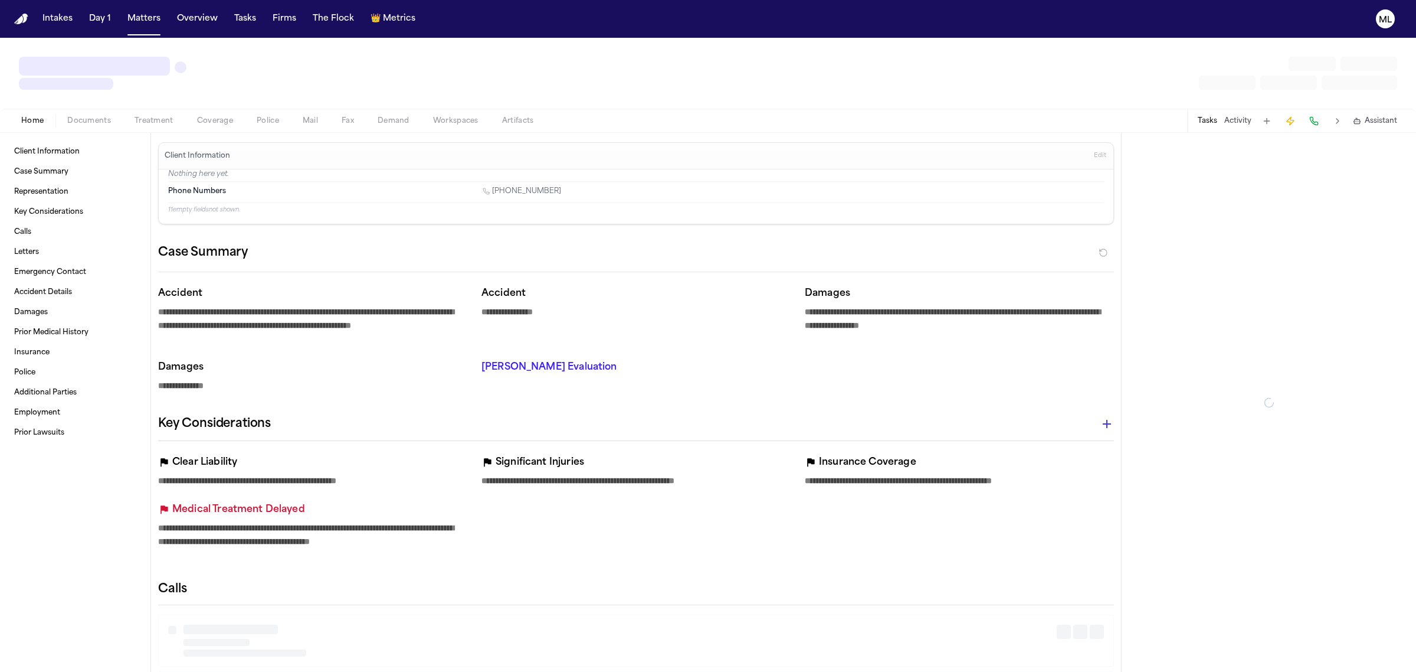
type textarea "*"
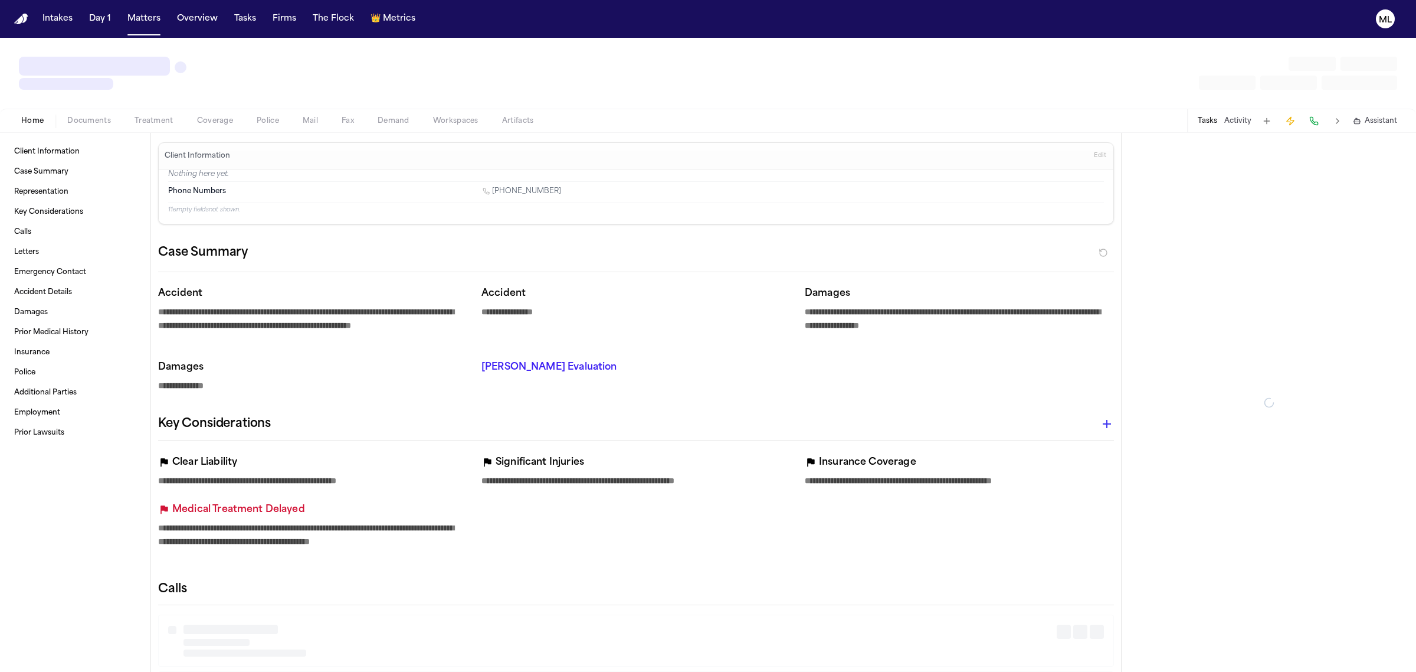
type textarea "*"
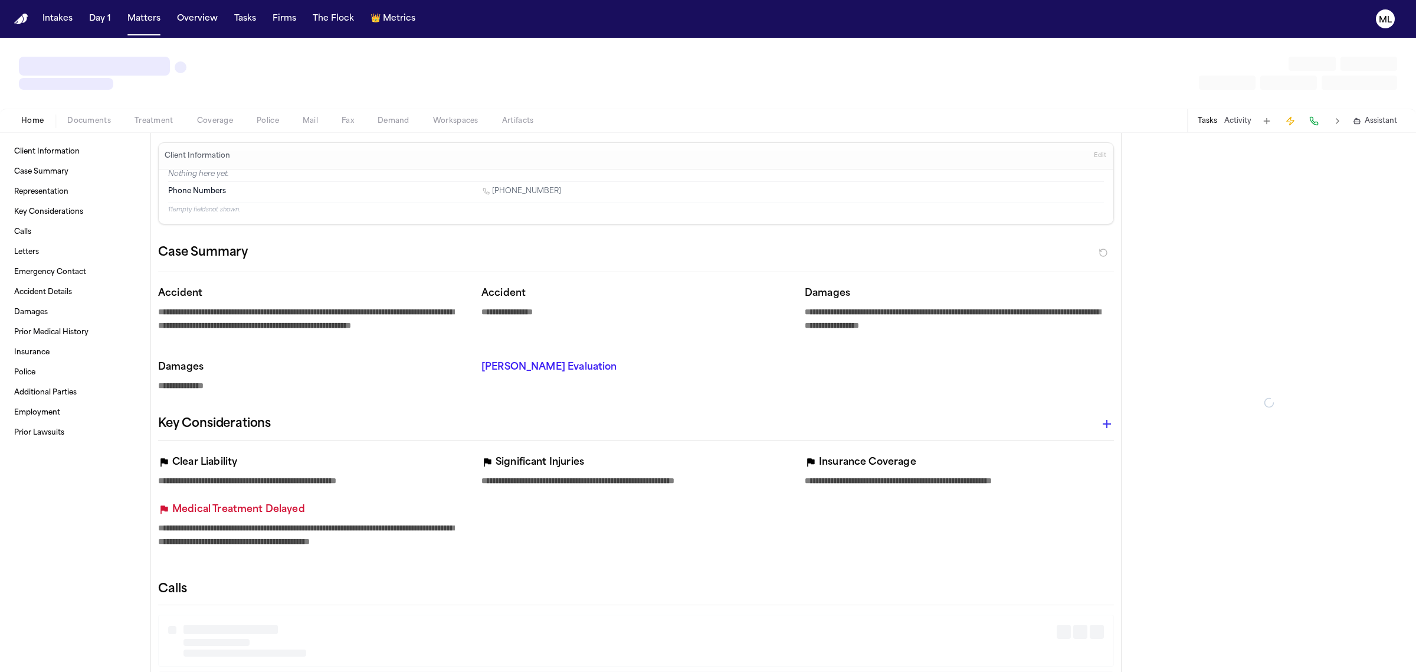
type textarea "*"
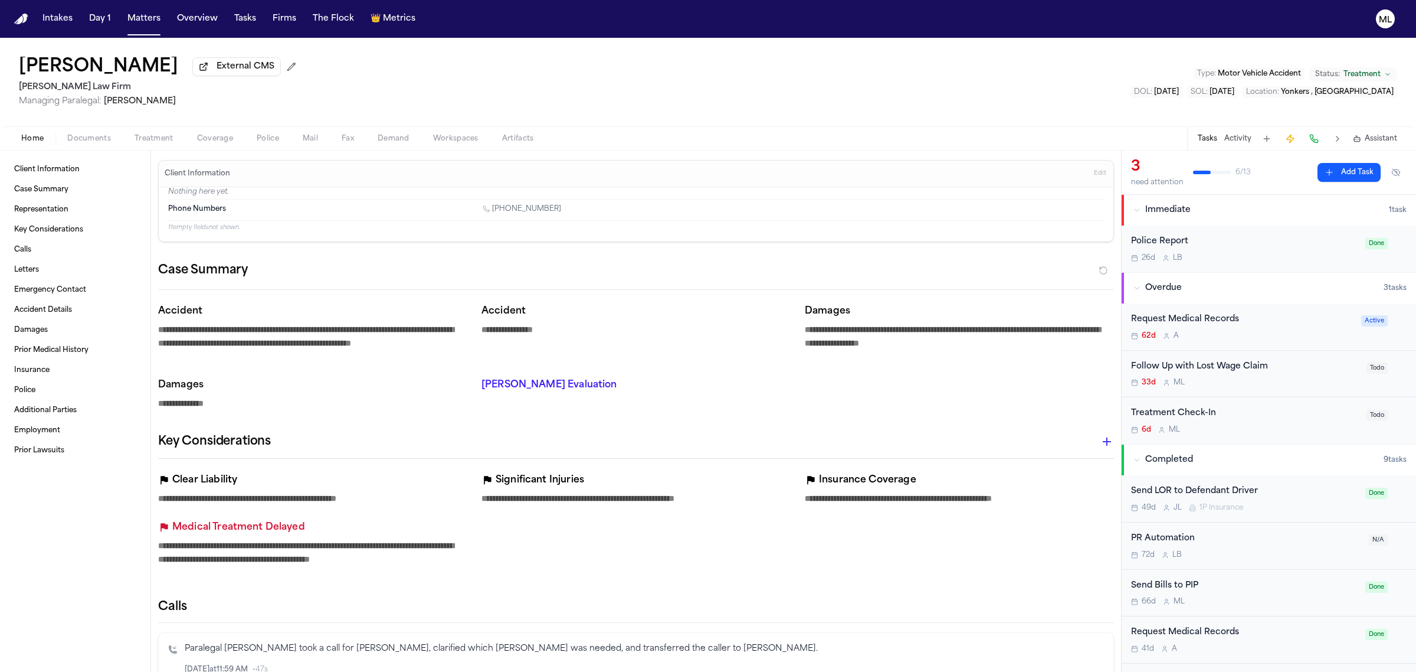
click at [1304, 333] on div "62d A" at bounding box center [1242, 335] width 223 height 9
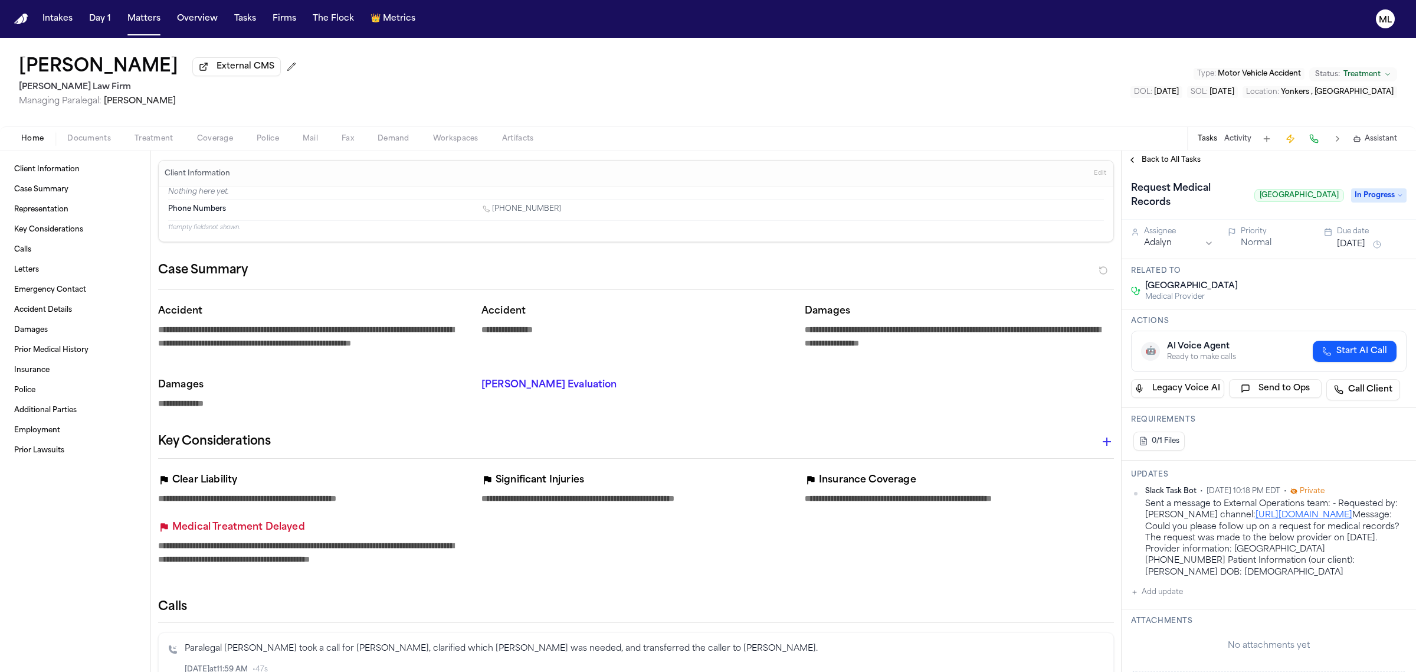
click at [1164, 160] on span "Back to All Tasks" at bounding box center [1171, 159] width 59 height 9
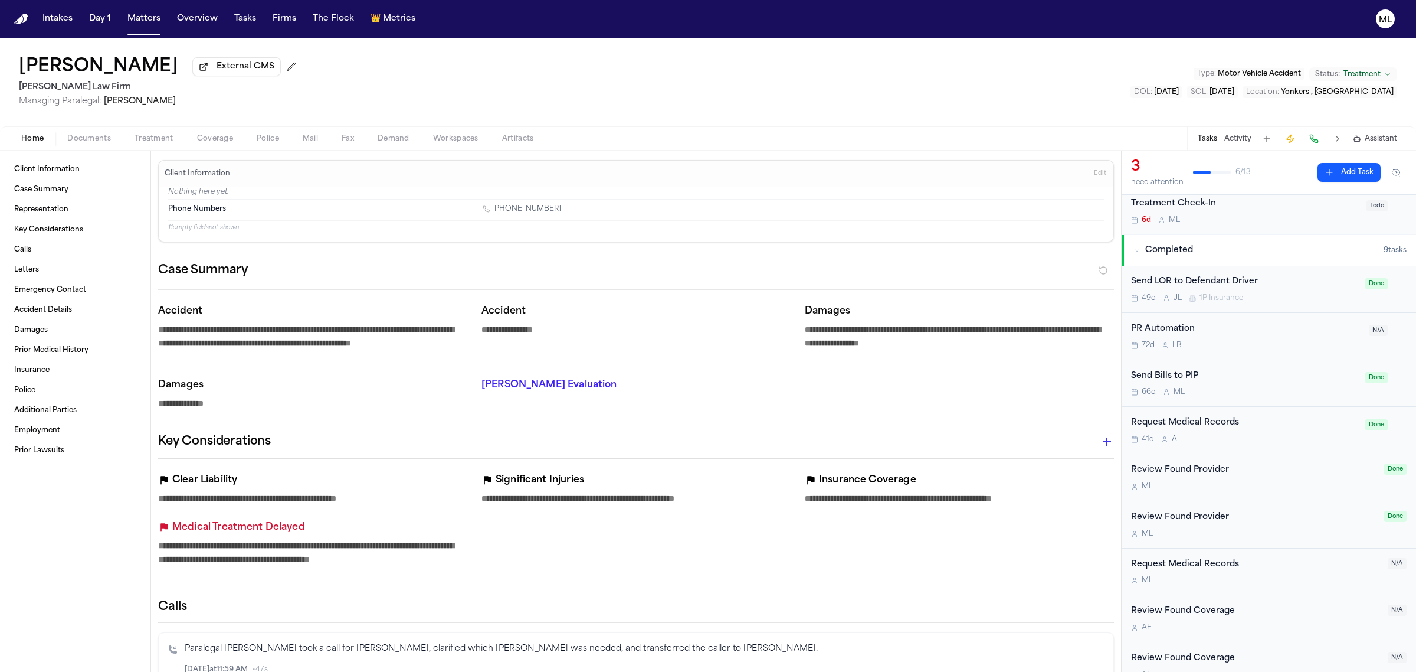
scroll to position [228, 0]
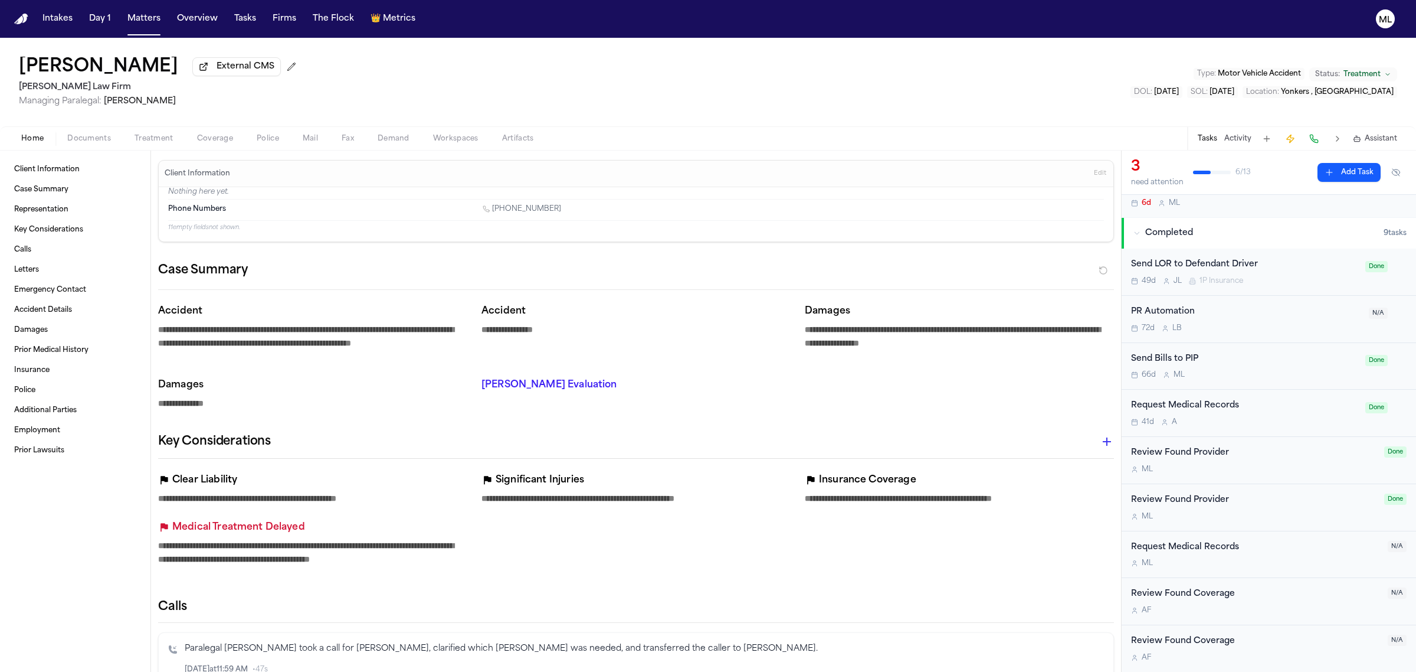
click at [1270, 421] on div "41d A" at bounding box center [1244, 421] width 227 height 9
